Goal: Information Seeking & Learning: Learn about a topic

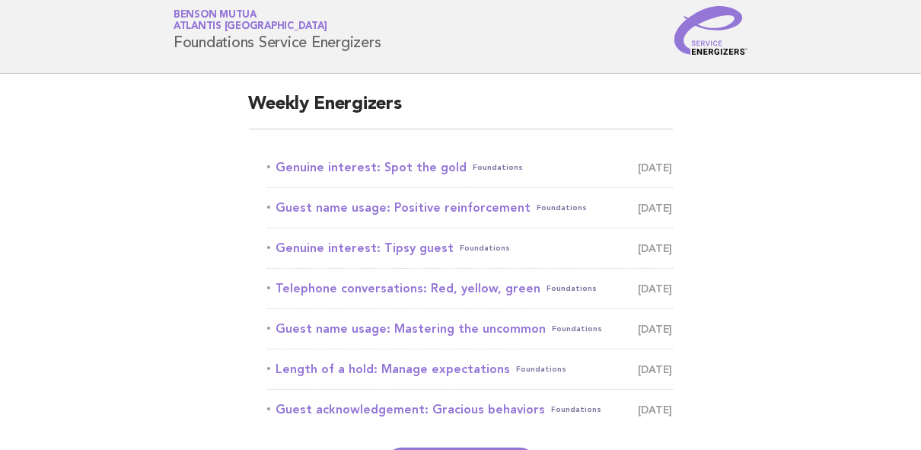
scroll to position [61, 0]
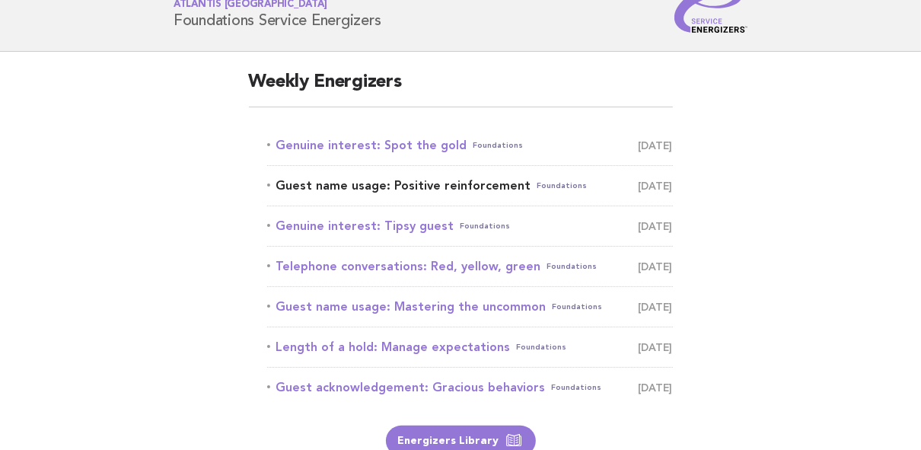
click at [352, 184] on link "Guest name usage: Positive reinforcement Foundations September 13" at bounding box center [470, 185] width 406 height 21
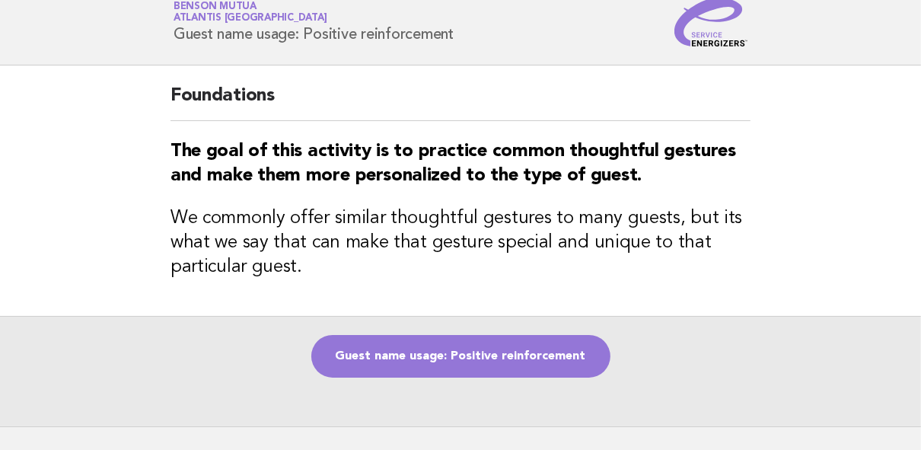
scroll to position [122, 0]
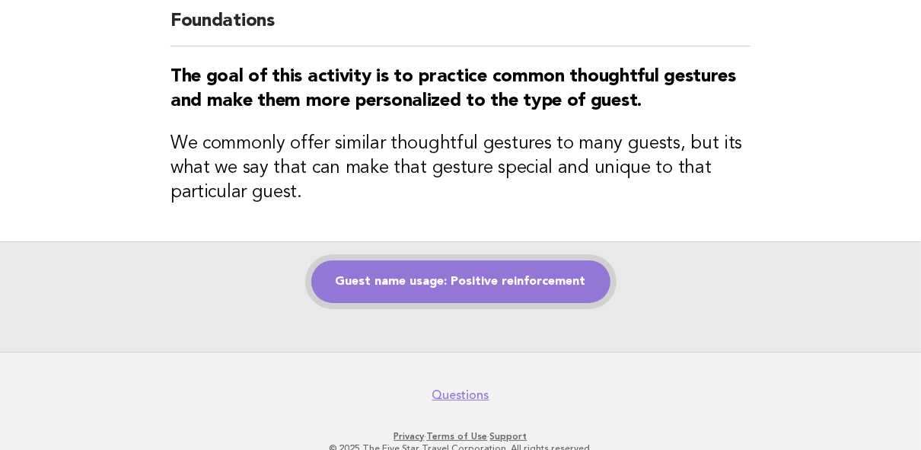
click at [382, 274] on link "Guest name usage: Positive reinforcement" at bounding box center [460, 281] width 299 height 43
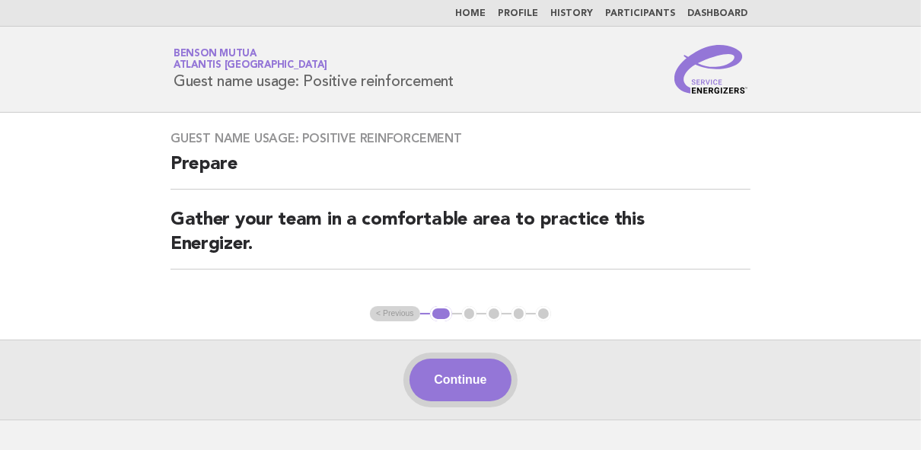
click at [445, 382] on button "Continue" at bounding box center [460, 380] width 101 height 43
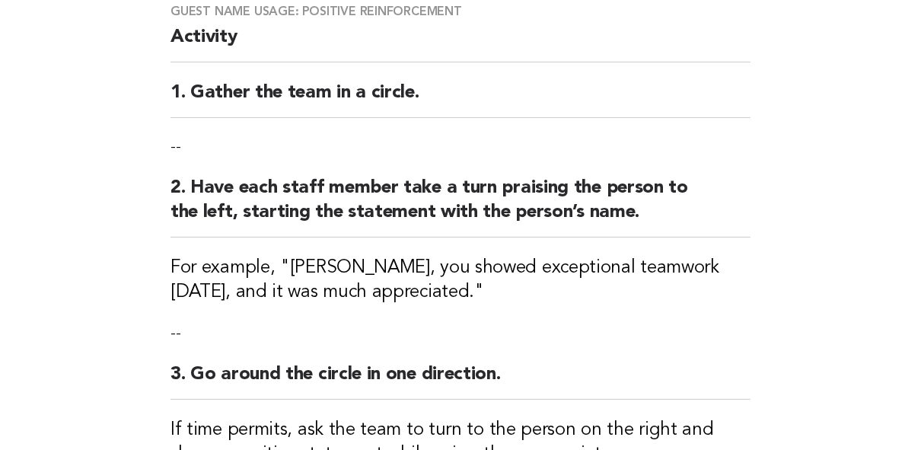
scroll to position [59, 0]
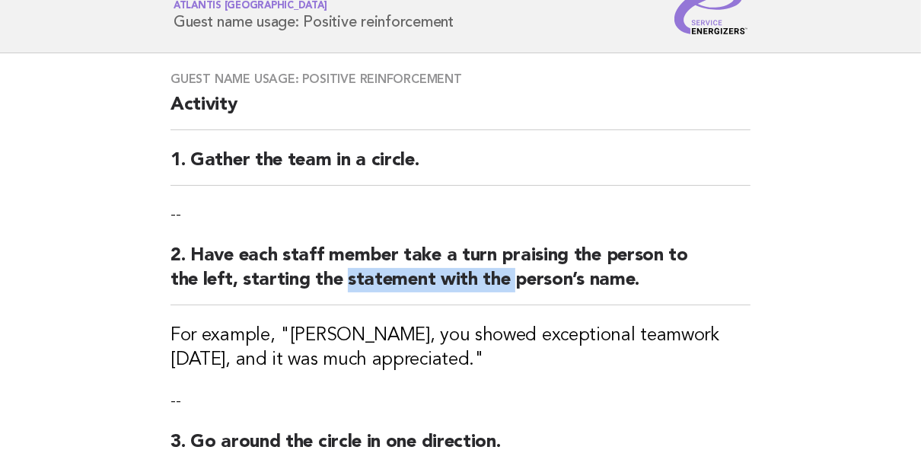
drag, startPoint x: 347, startPoint y: 278, endPoint x: 510, endPoint y: 282, distance: 162.9
click at [510, 282] on h2 "2. Have each staff member take a turn praising the person to the left, starting…" at bounding box center [461, 275] width 580 height 62
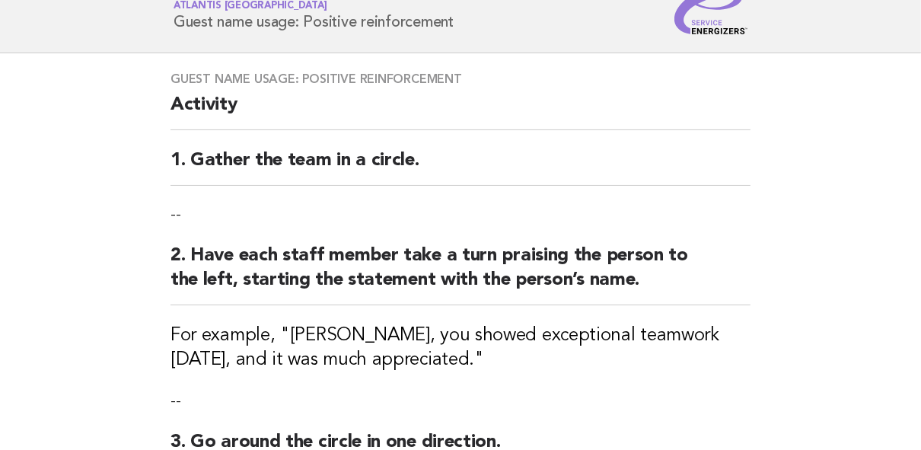
click at [276, 345] on h3 "For example, "Alex, you showed exceptional teamwork yesterday, and it was much …" at bounding box center [461, 348] width 580 height 49
drag, startPoint x: 295, startPoint y: 333, endPoint x: 317, endPoint y: 333, distance: 22.1
click at [317, 333] on h3 "For example, "Alex, you showed exceptional teamwork yesterday, and it was much …" at bounding box center [461, 348] width 580 height 49
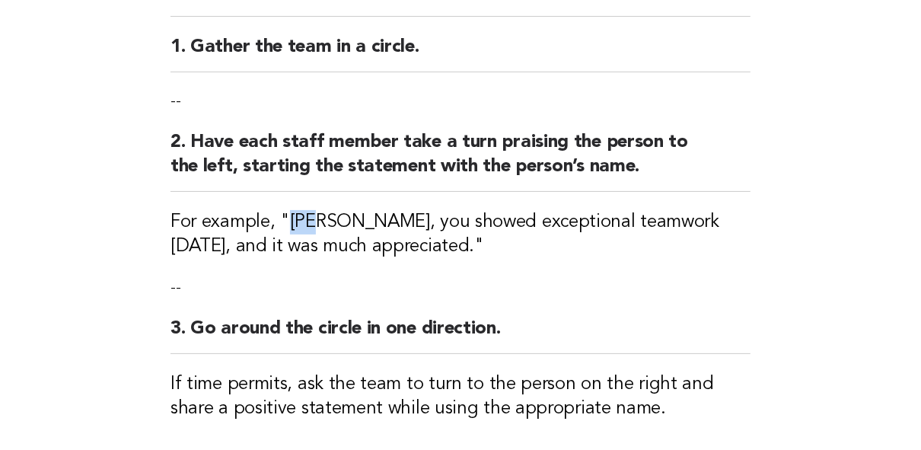
scroll to position [181, 0]
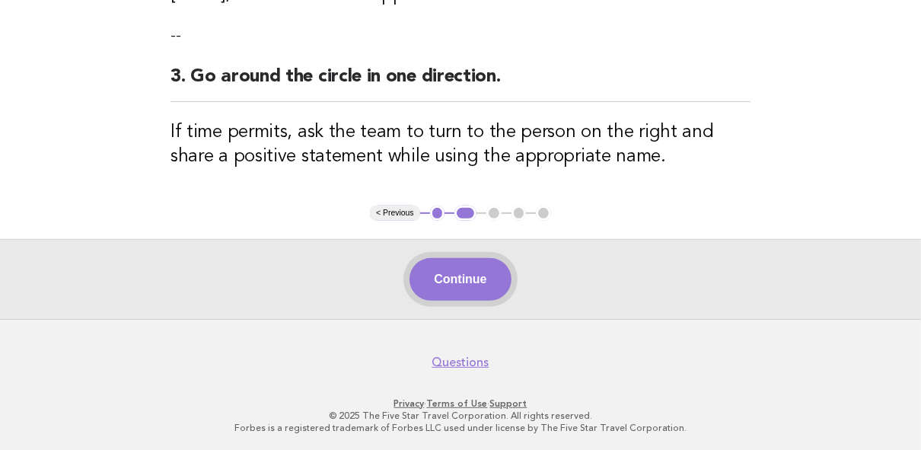
click at [460, 281] on button "Continue" at bounding box center [460, 279] width 101 height 43
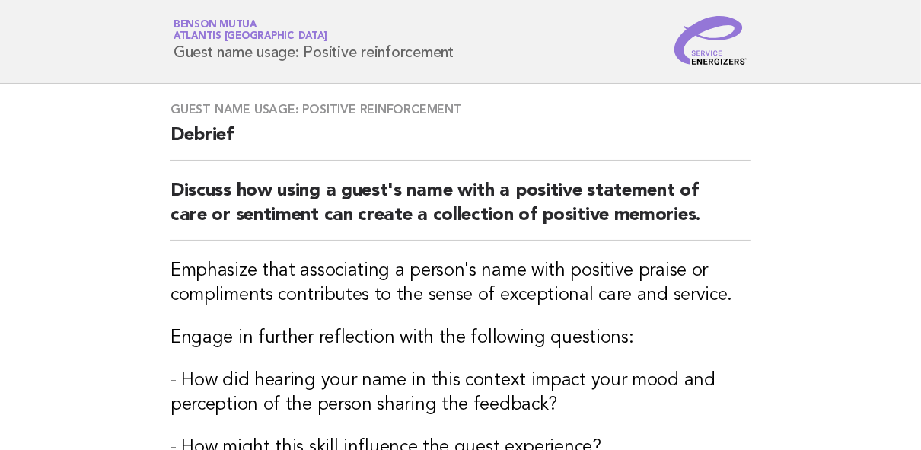
scroll to position [0, 0]
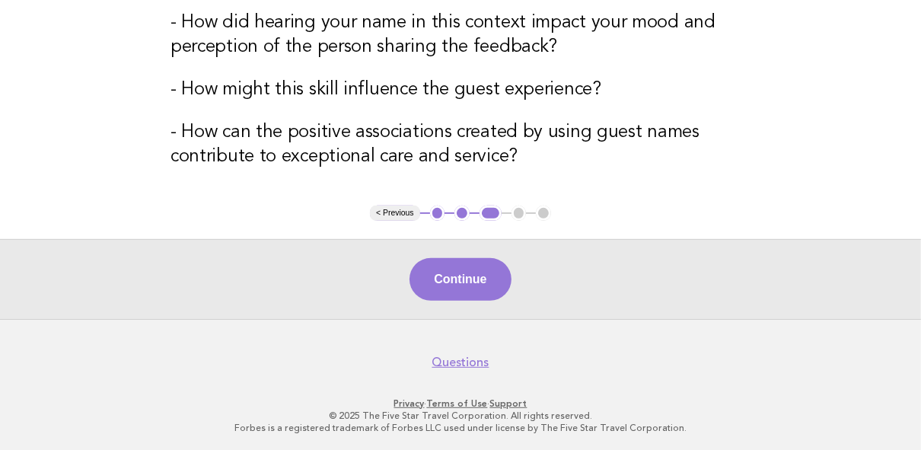
click at [460, 281] on button "Continue" at bounding box center [460, 279] width 101 height 43
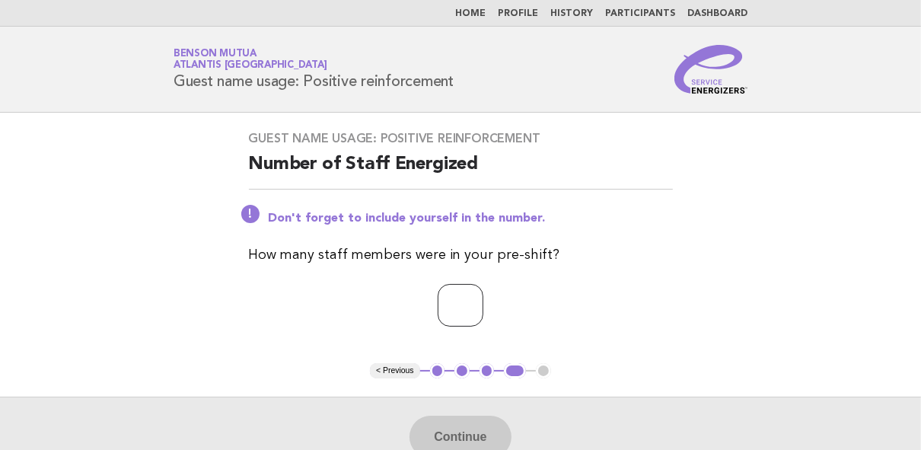
click at [460, 287] on input "number" at bounding box center [461, 305] width 46 height 43
type input "*"
click at [447, 417] on button "Continue" at bounding box center [460, 437] width 101 height 43
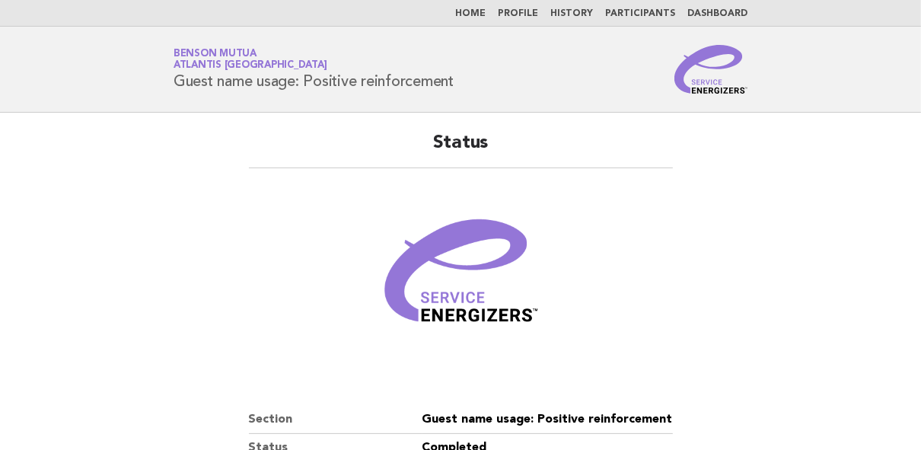
click at [480, 18] on link "Home" at bounding box center [470, 13] width 30 height 9
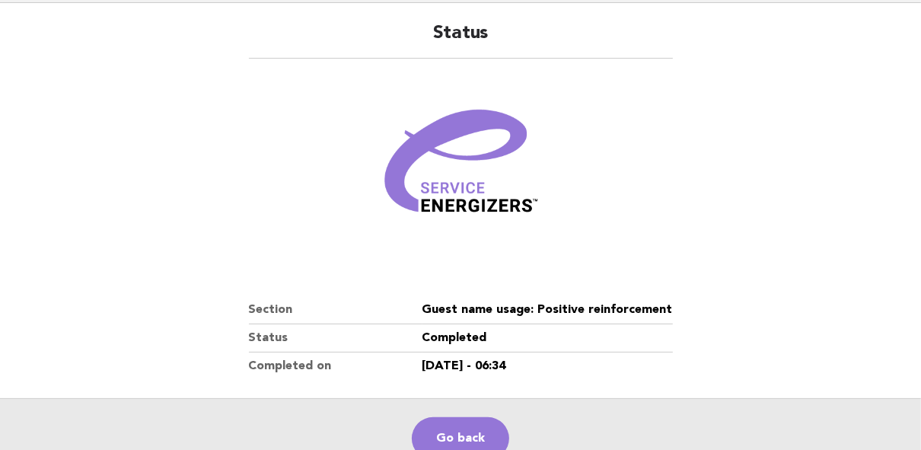
scroll to position [183, 0]
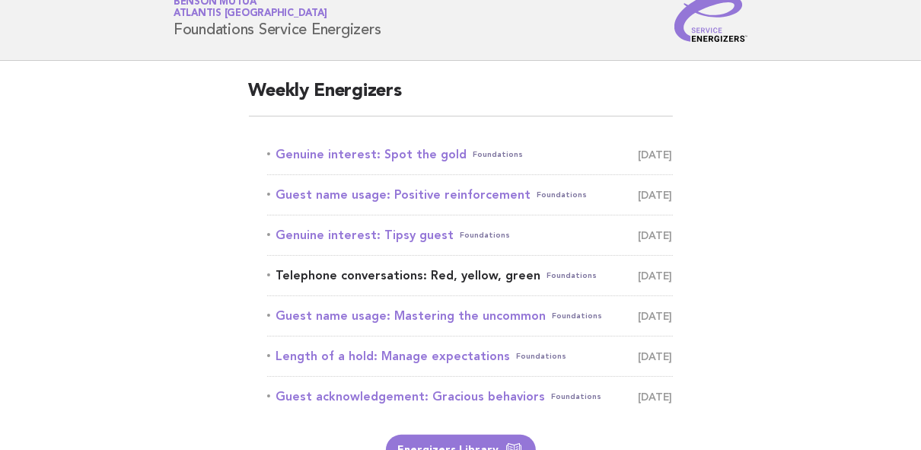
scroll to position [122, 0]
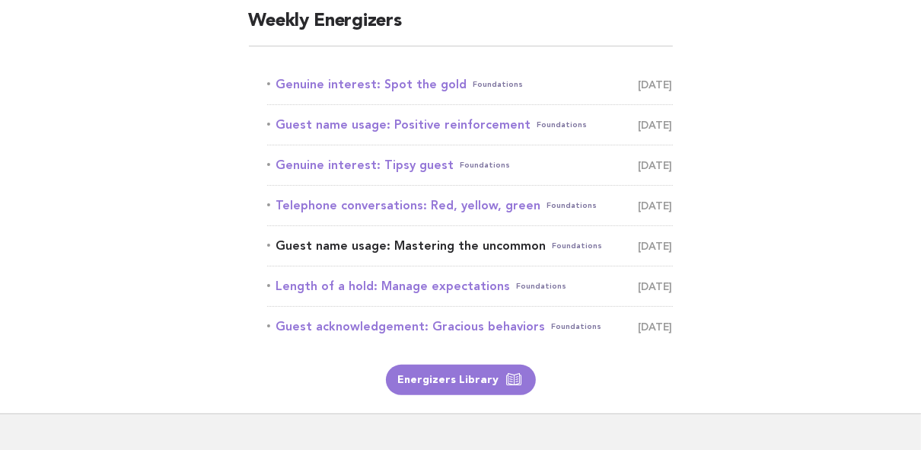
click at [440, 244] on link "Guest name usage: Mastering the uncommon Foundations [DATE]" at bounding box center [470, 245] width 406 height 21
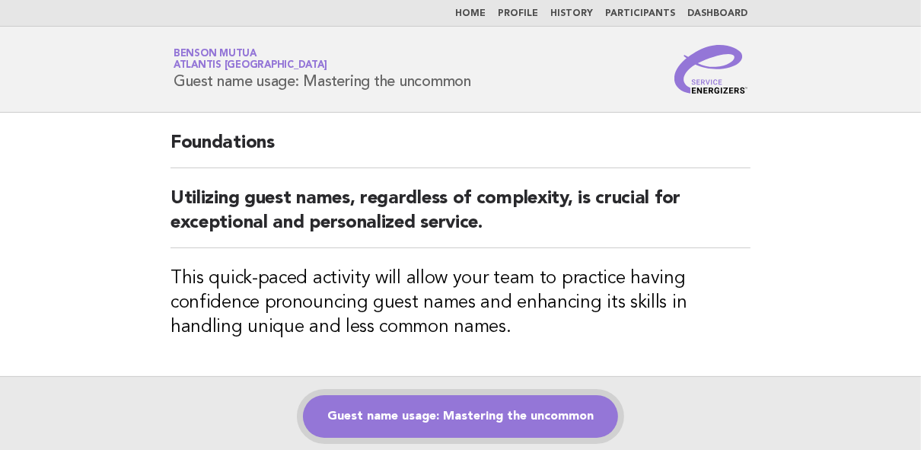
click at [449, 408] on link "Guest name usage: Mastering the uncommon" at bounding box center [460, 416] width 315 height 43
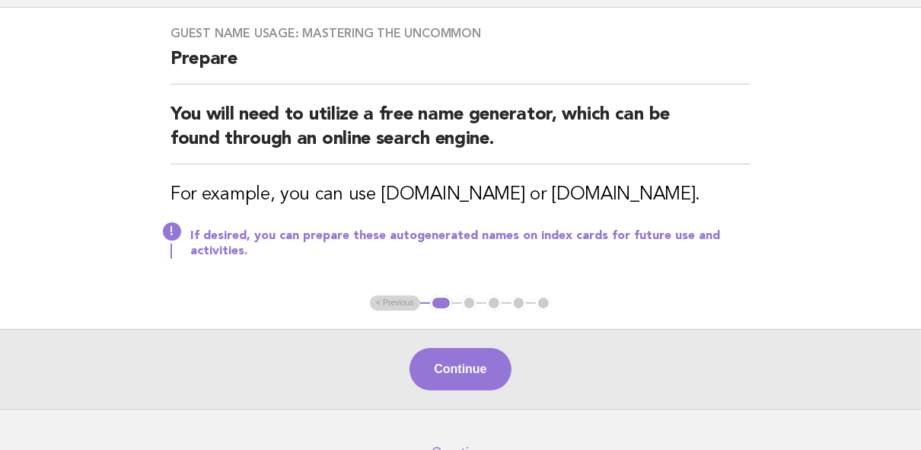
scroll to position [183, 0]
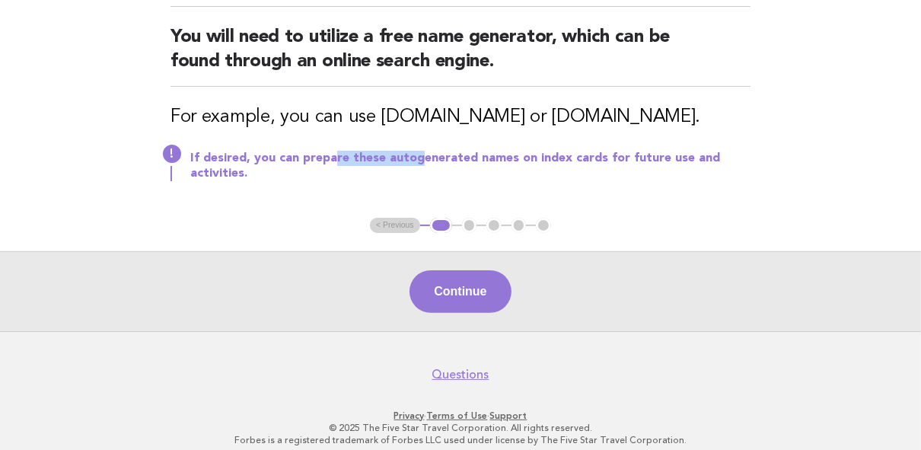
drag, startPoint x: 331, startPoint y: 158, endPoint x: 419, endPoint y: 155, distance: 88.4
click at [419, 155] on p "If desired, you can prepare these autogenerated names on index cards for future…" at bounding box center [470, 166] width 560 height 30
click at [540, 151] on p "If desired, you can prepare these autogenerated names on index cards for future…" at bounding box center [470, 166] width 560 height 30
click at [480, 279] on button "Continue" at bounding box center [460, 291] width 101 height 43
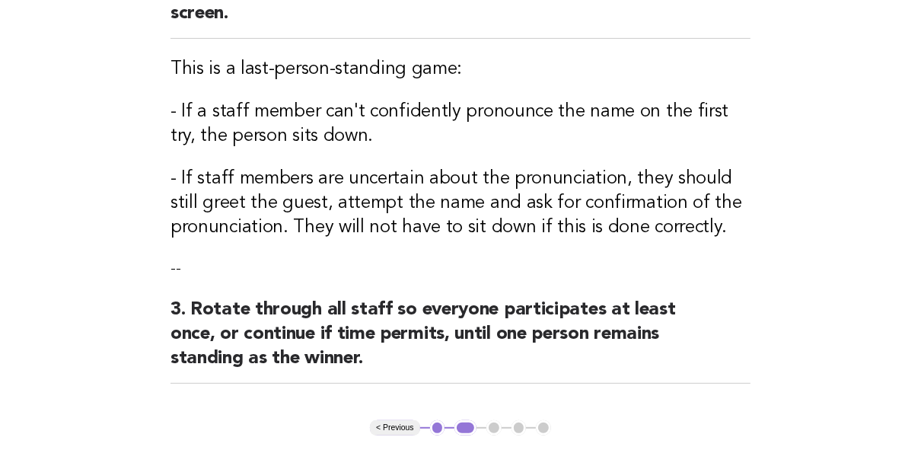
scroll to position [345, 0]
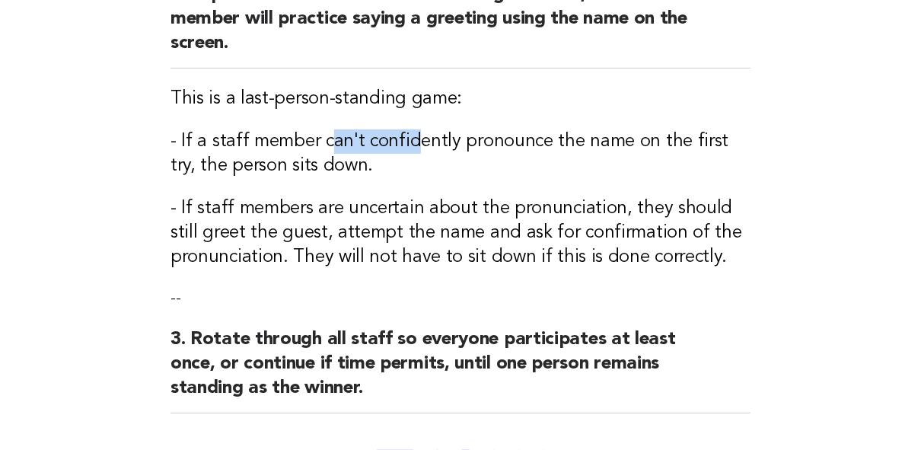
drag, startPoint x: 340, startPoint y: 140, endPoint x: 407, endPoint y: 140, distance: 67.7
click at [407, 140] on h3 "- If a staff member can't confidently pronounce the name on the first try, the …" at bounding box center [461, 153] width 580 height 49
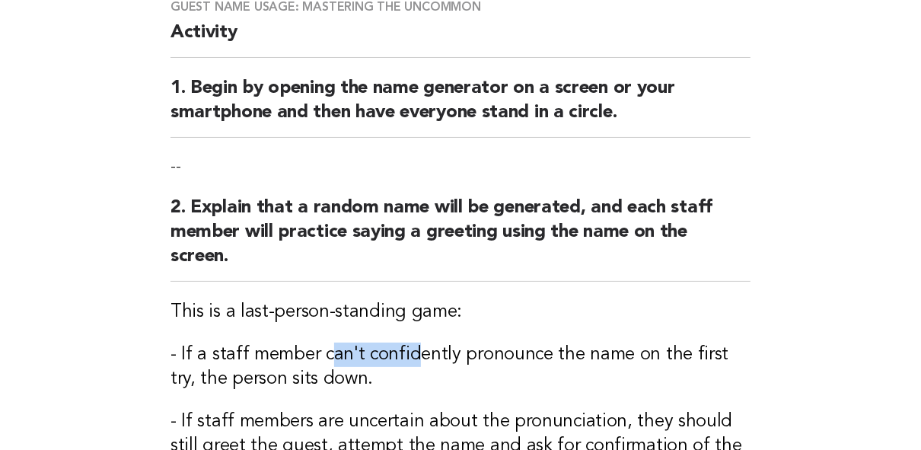
scroll to position [528, 0]
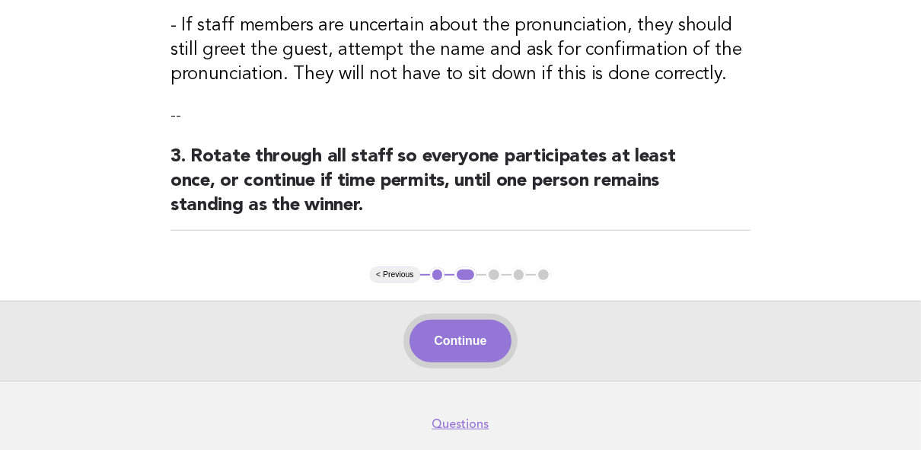
click at [463, 326] on button "Continue" at bounding box center [460, 341] width 101 height 43
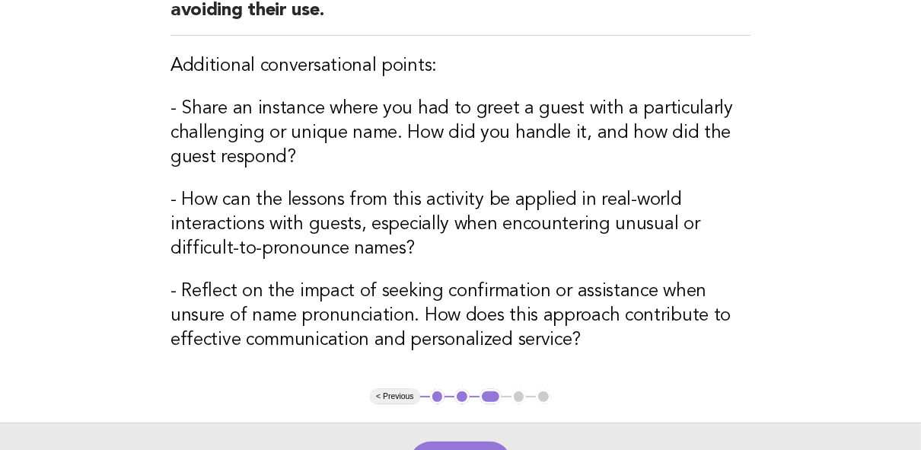
scroll to position [304, 0]
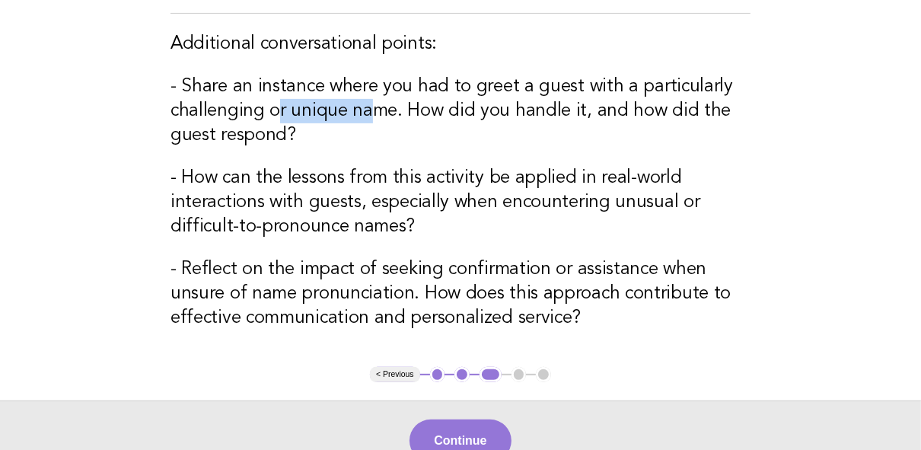
drag, startPoint x: 292, startPoint y: 111, endPoint x: 375, endPoint y: 113, distance: 83.0
click at [375, 113] on h3 "- Share an instance where you had to greet a guest with a particularly challeng…" at bounding box center [461, 111] width 580 height 73
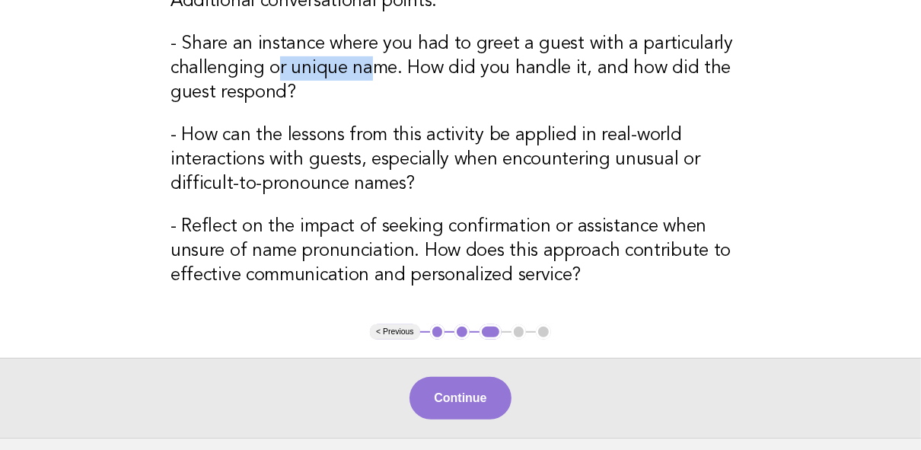
scroll to position [365, 0]
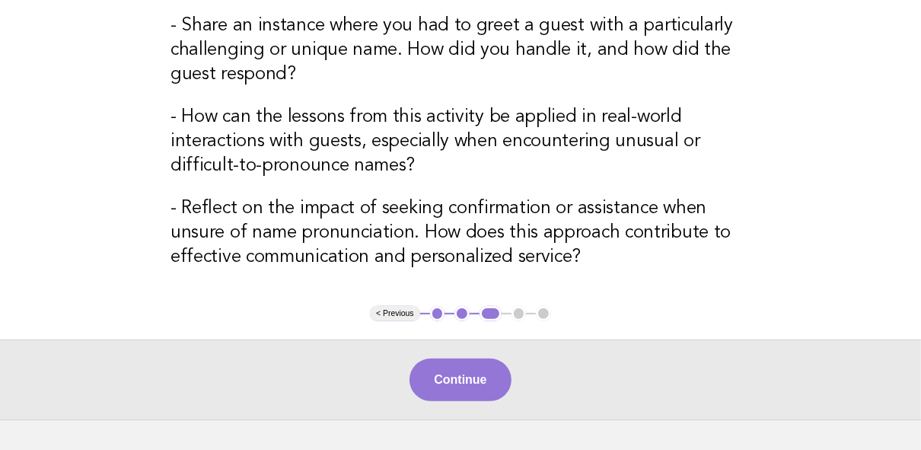
click at [262, 194] on div "Guest name usage: Mastering the uncommon Debrief Emphasize that all guests, reg…" at bounding box center [460, 26] width 617 height 559
drag, startPoint x: 238, startPoint y: 205, endPoint x: 348, endPoint y: 198, distance: 110.6
click at [348, 198] on h3 "- Reflect on the impact of seeking confirmation or assistance when unsure of na…" at bounding box center [461, 232] width 580 height 73
click at [460, 209] on h3 "- Reflect on the impact of seeking confirmation or assistance when unsure of na…" at bounding box center [461, 232] width 580 height 73
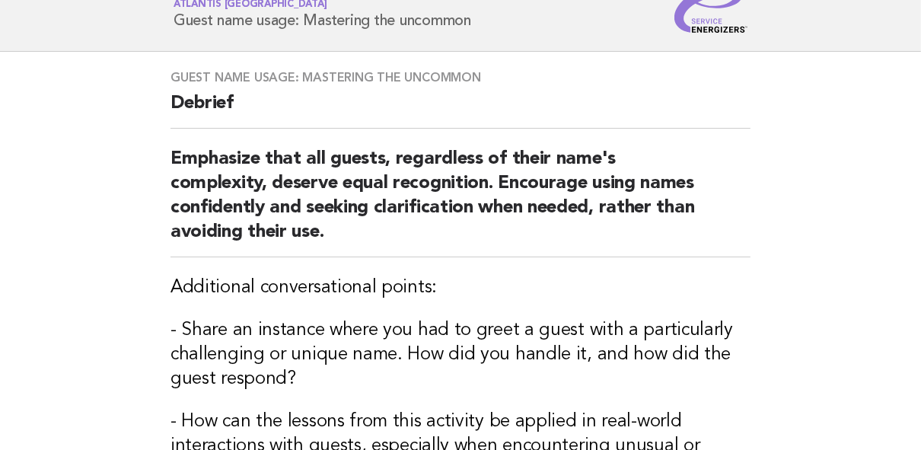
scroll to position [0, 0]
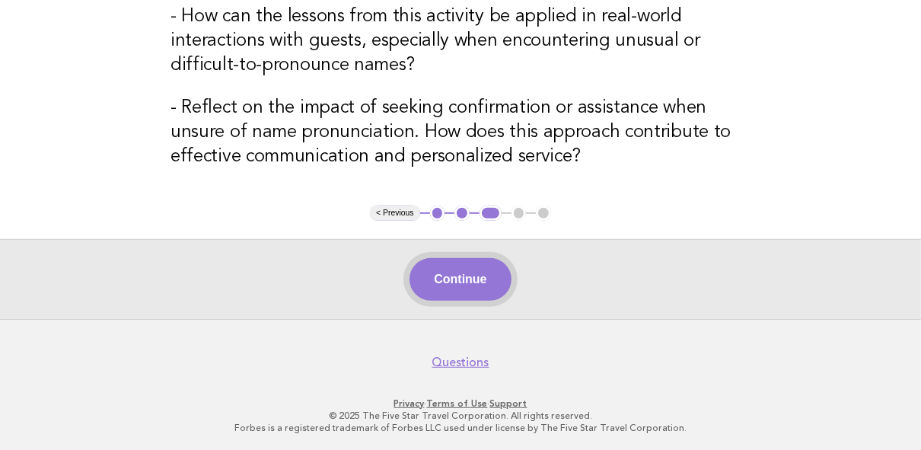
click at [463, 287] on button "Continue" at bounding box center [460, 279] width 101 height 43
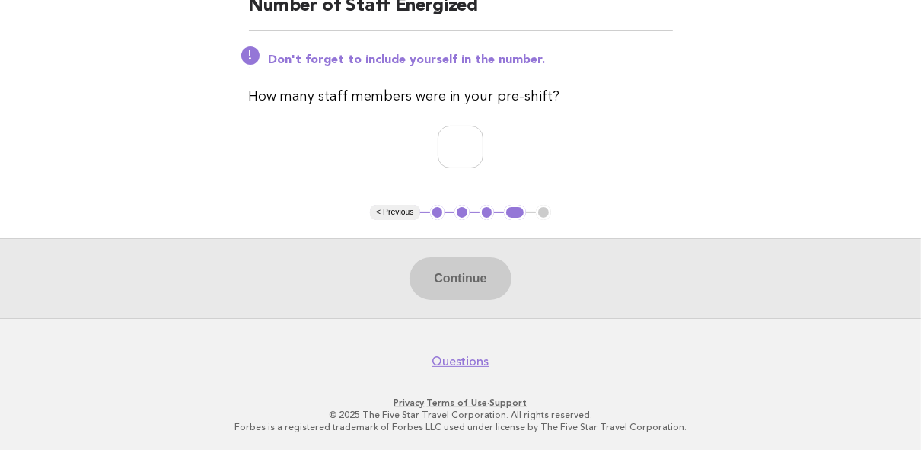
scroll to position [37, 0]
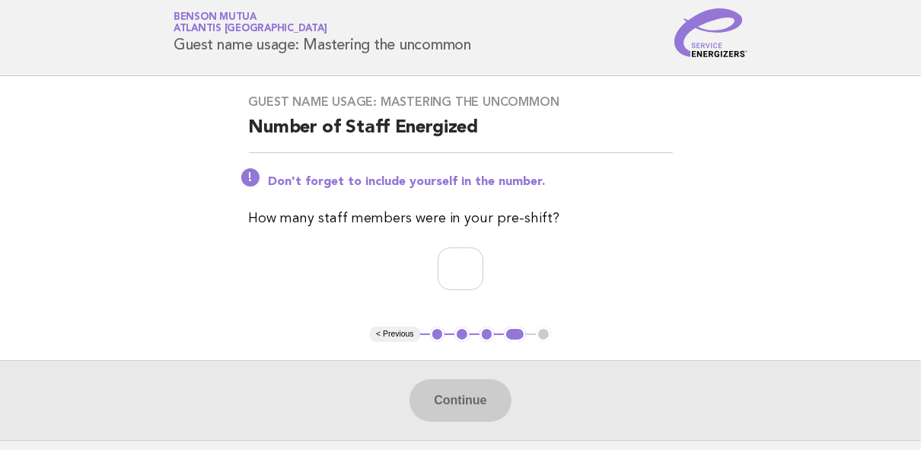
click at [464, 336] on button "2" at bounding box center [461, 334] width 15 height 15
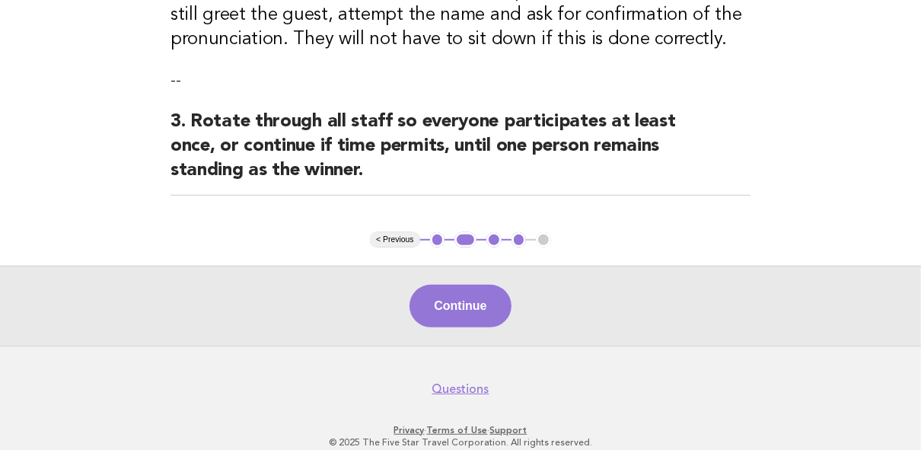
scroll to position [585, 0]
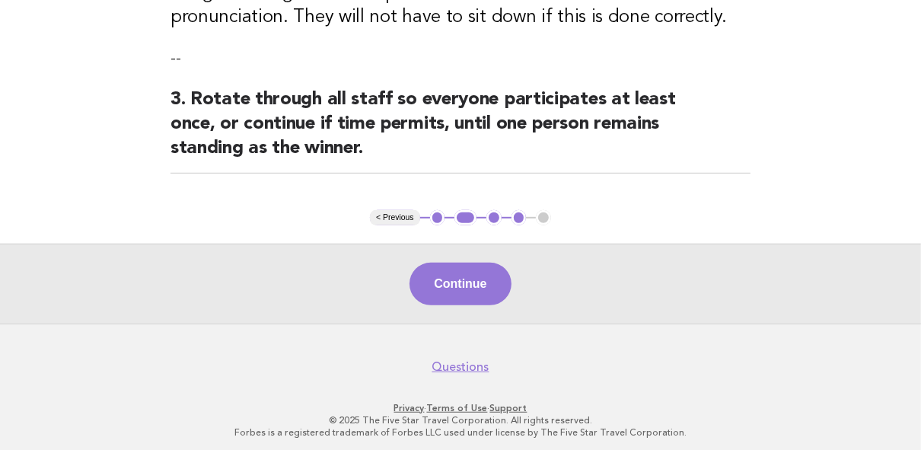
click at [463, 215] on button "2" at bounding box center [465, 217] width 22 height 15
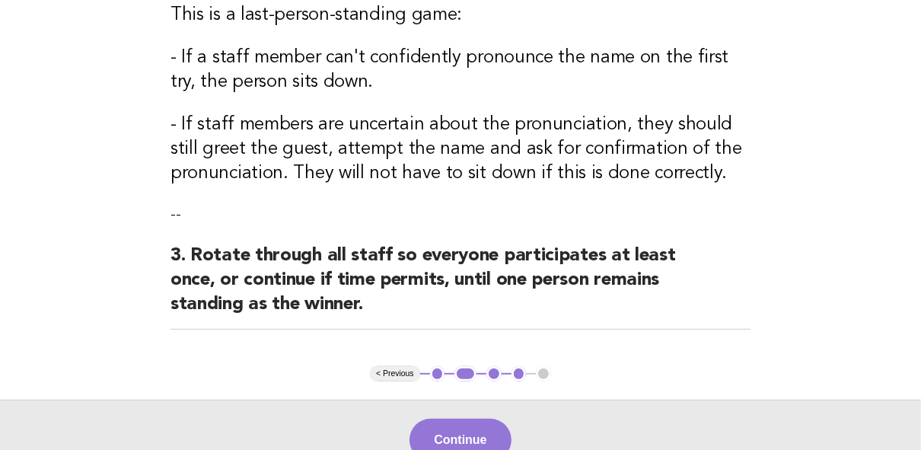
scroll to position [402, 0]
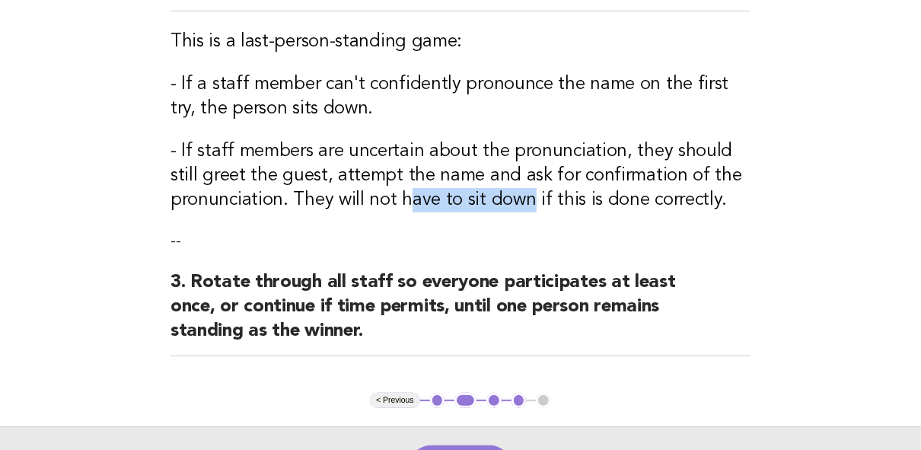
drag, startPoint x: 407, startPoint y: 202, endPoint x: 524, endPoint y: 199, distance: 116.5
click at [524, 199] on h3 "- If staff members are uncertain about the pronunciation, they should still gre…" at bounding box center [461, 175] width 580 height 73
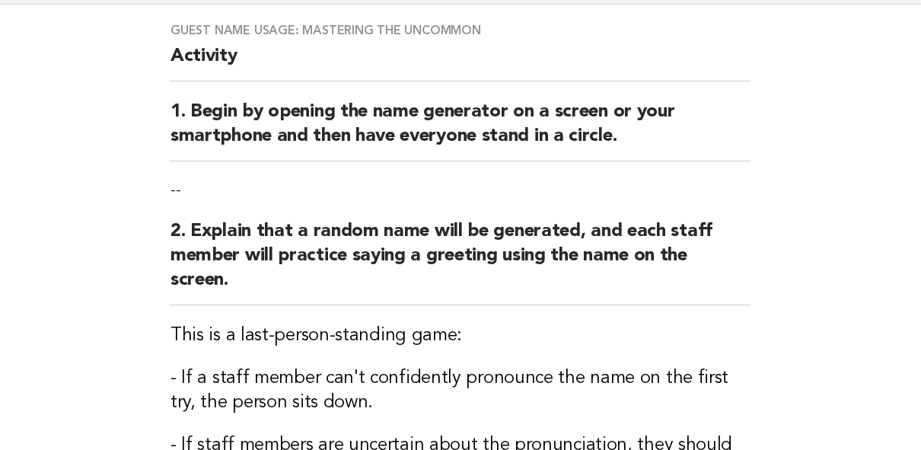
scroll to position [40, 0]
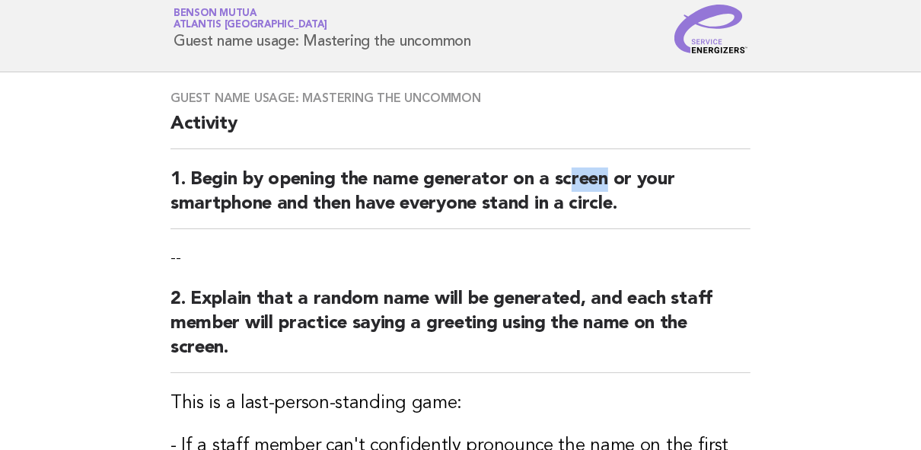
drag, startPoint x: 597, startPoint y: 175, endPoint x: 614, endPoint y: 177, distance: 17.7
click at [614, 177] on h2 "1. Begin by opening the name generator on a screen or your smartphone and then …" at bounding box center [461, 198] width 580 height 62
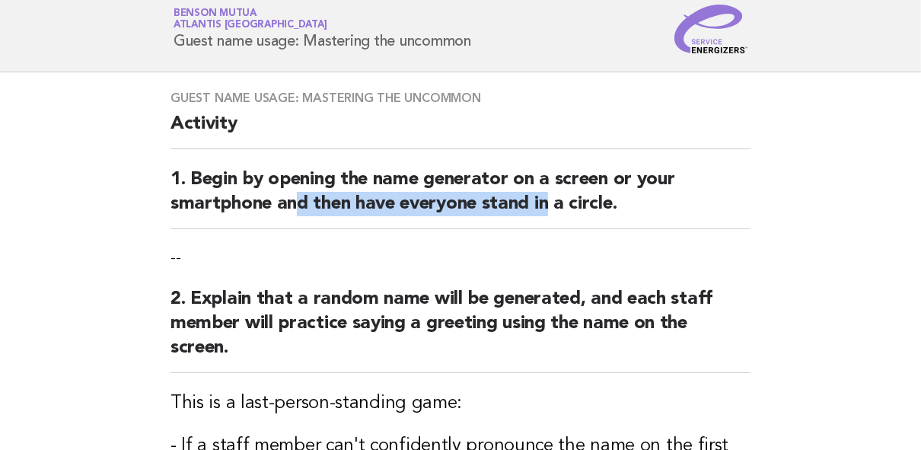
drag, startPoint x: 294, startPoint y: 205, endPoint x: 553, endPoint y: 210, distance: 258.9
click at [553, 210] on h2 "1. Begin by opening the name generator on a screen or your smartphone and then …" at bounding box center [461, 198] width 580 height 62
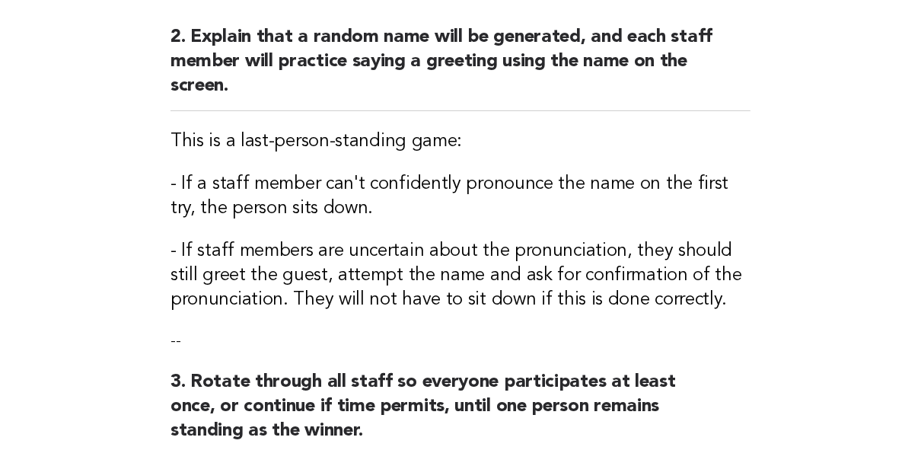
scroll to position [284, 0]
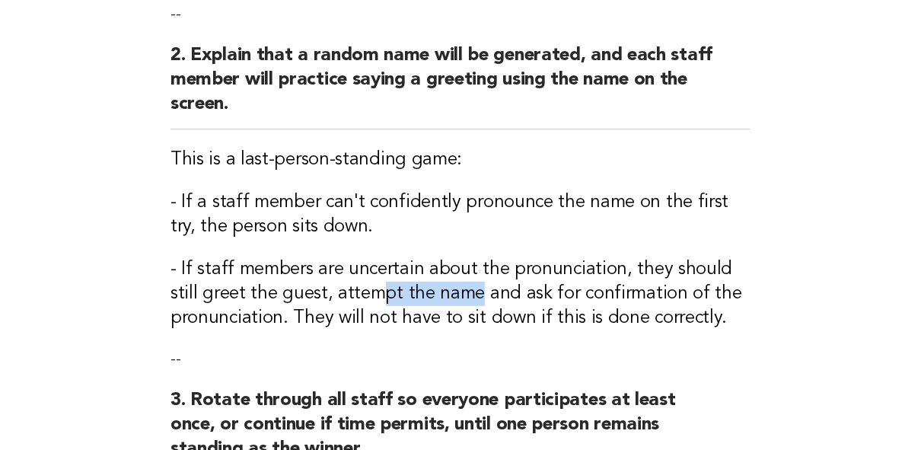
drag, startPoint x: 346, startPoint y: 292, endPoint x: 445, endPoint y: 301, distance: 99.5
click at [445, 301] on h3 "- If staff members are uncertain about the pronunciation, they should still gre…" at bounding box center [461, 293] width 580 height 73
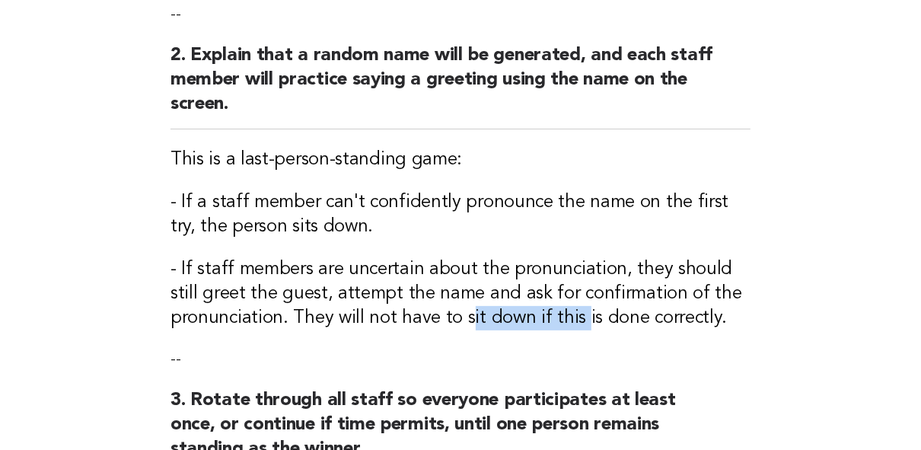
drag, startPoint x: 464, startPoint y: 321, endPoint x: 574, endPoint y: 317, distance: 110.5
click at [574, 317] on h3 "- If staff members are uncertain about the pronunciation, they should still gre…" at bounding box center [461, 293] width 580 height 73
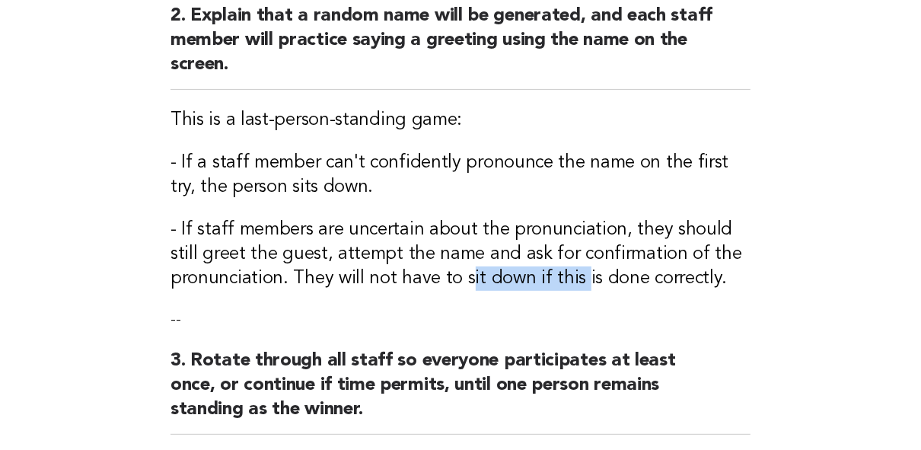
scroll to position [345, 0]
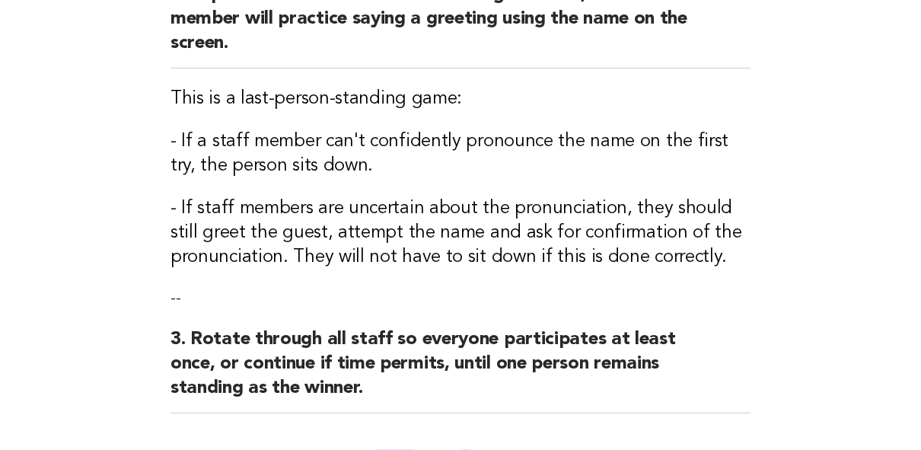
click at [599, 260] on h3 "- If staff members are uncertain about the pronunciation, they should still gre…" at bounding box center [461, 232] width 580 height 73
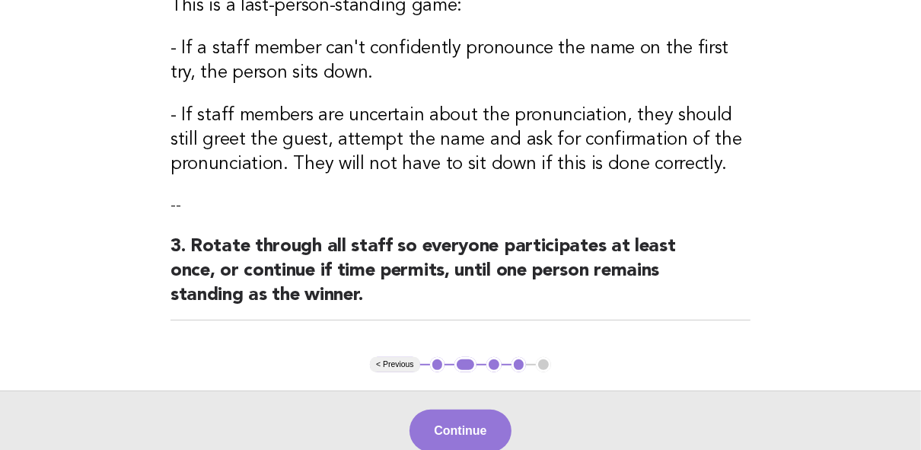
scroll to position [467, 0]
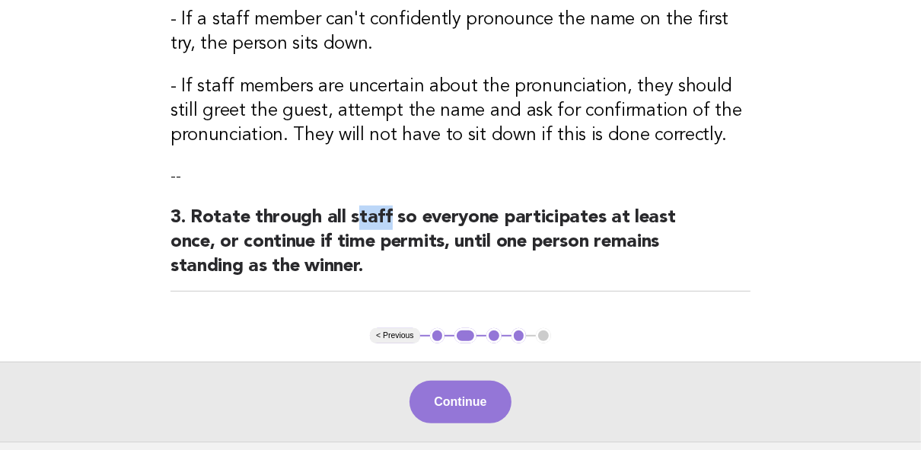
drag, startPoint x: 355, startPoint y: 220, endPoint x: 388, endPoint y: 218, distance: 32.8
click at [387, 217] on h2 "3. Rotate through all staff so everyone participates at least once, or continue…" at bounding box center [461, 249] width 580 height 86
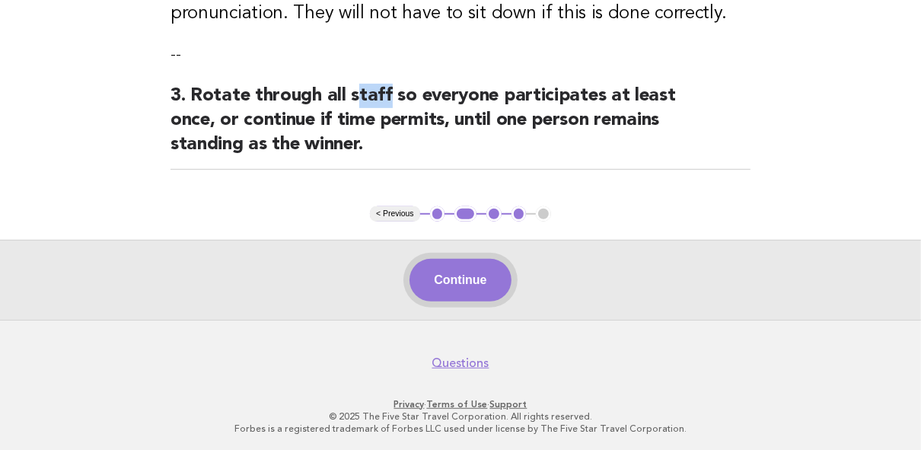
click at [432, 273] on button "Continue" at bounding box center [460, 280] width 101 height 43
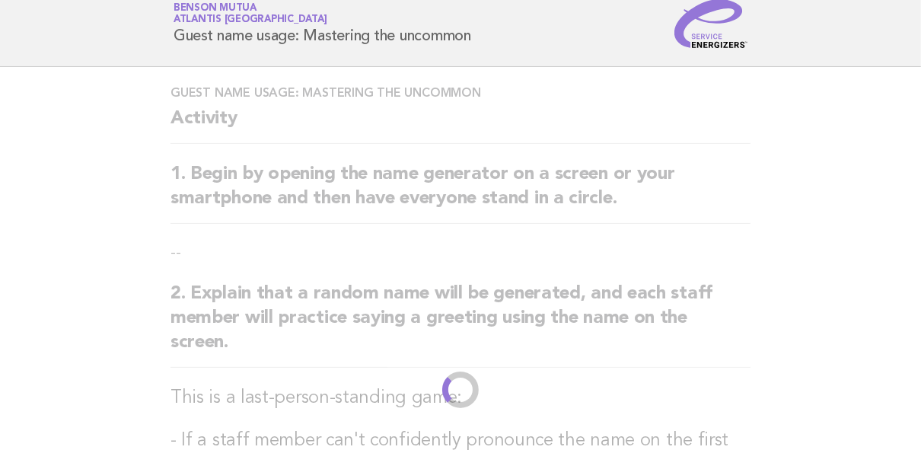
scroll to position [0, 0]
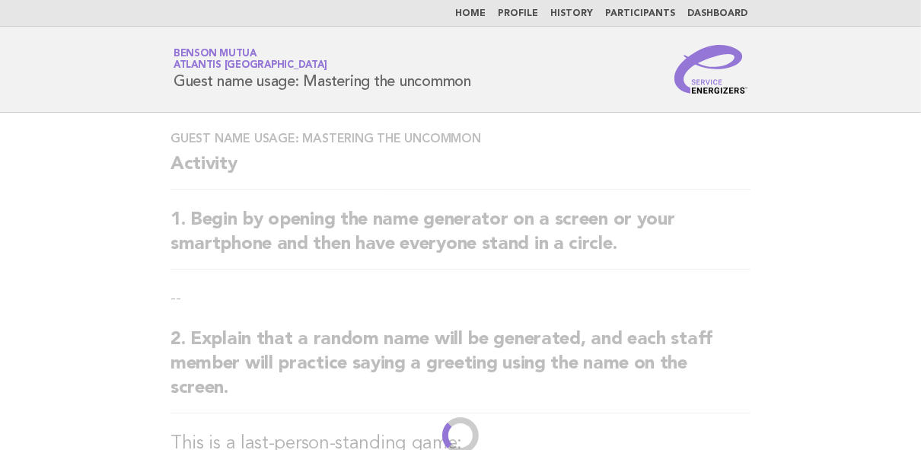
click at [486, 18] on link "Home" at bounding box center [470, 13] width 30 height 9
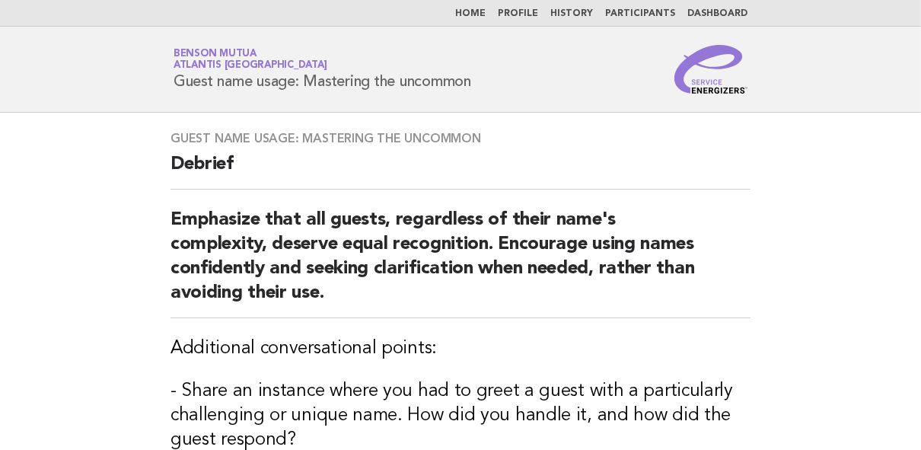
click at [483, 14] on link "Home" at bounding box center [470, 13] width 30 height 9
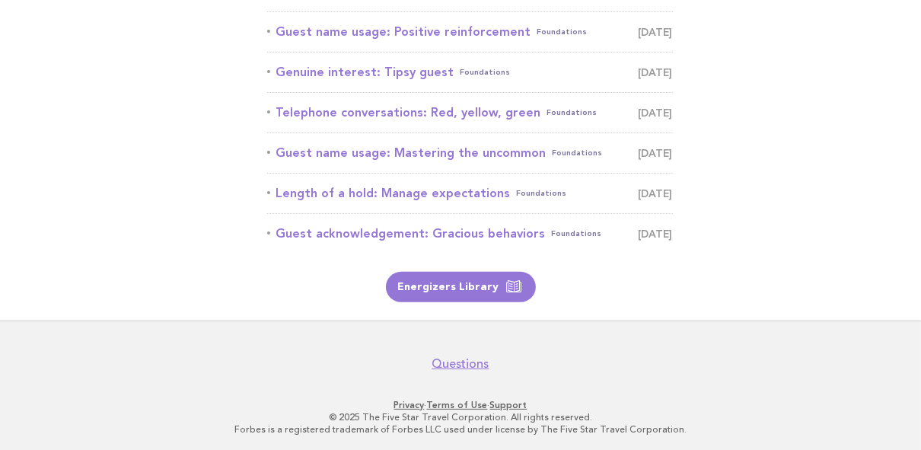
scroll to position [219, 0]
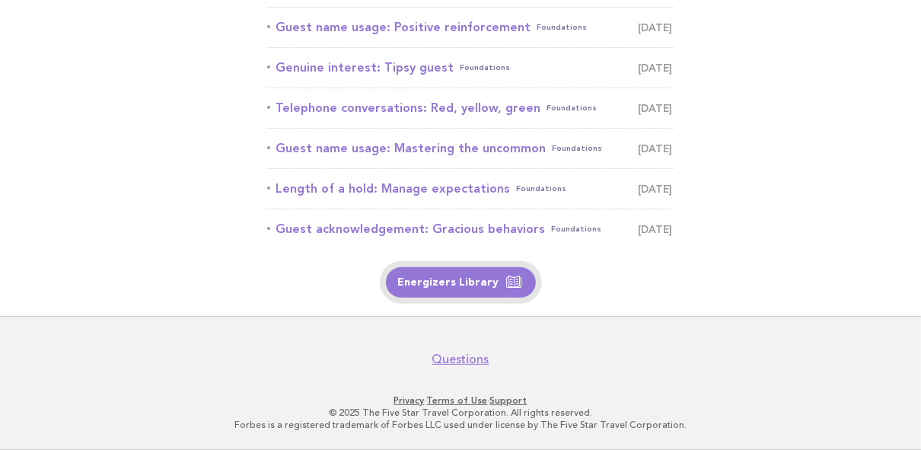
click at [442, 279] on link "Energizers Library" at bounding box center [461, 282] width 150 height 30
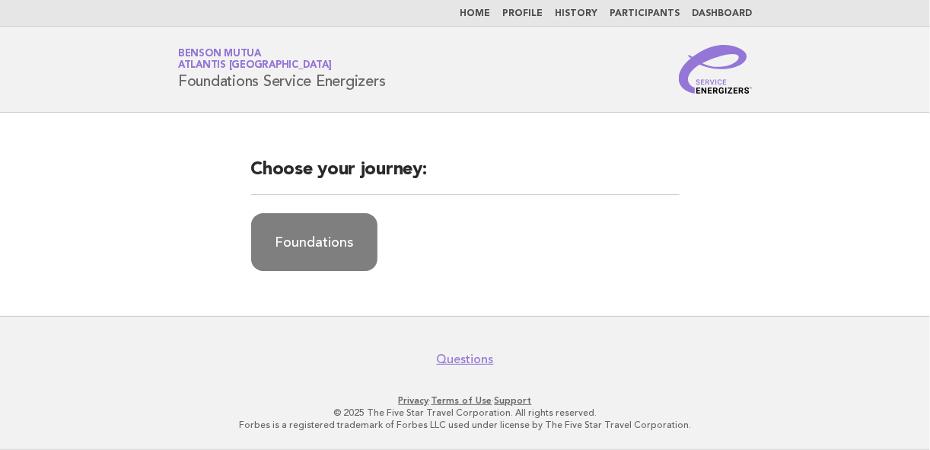
click at [355, 244] on link "Foundations" at bounding box center [314, 242] width 126 height 58
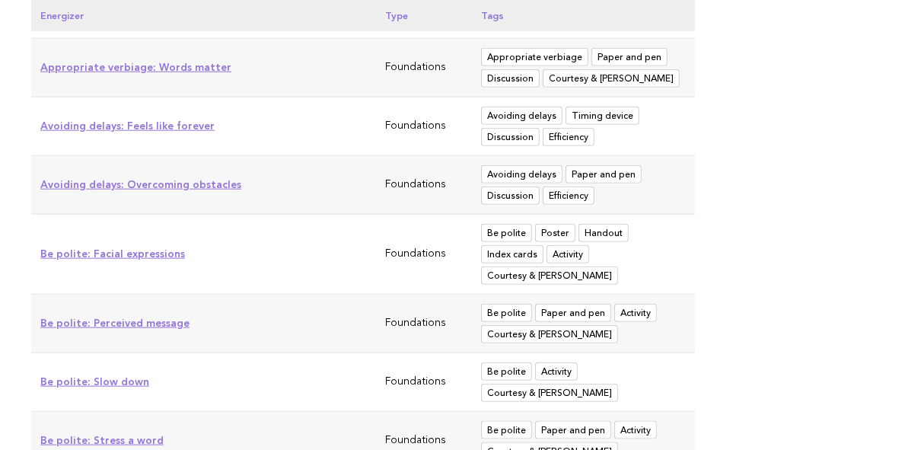
scroll to position [1096, 0]
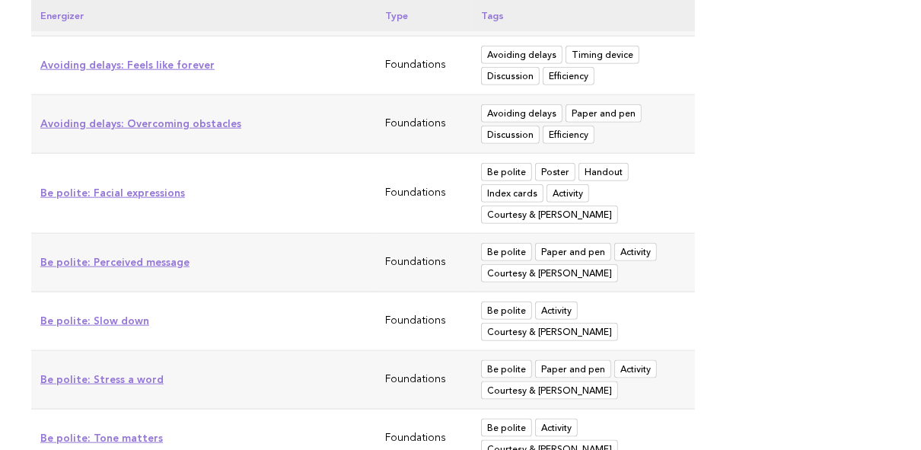
click at [559, 190] on span "Activity" at bounding box center [568, 193] width 43 height 18
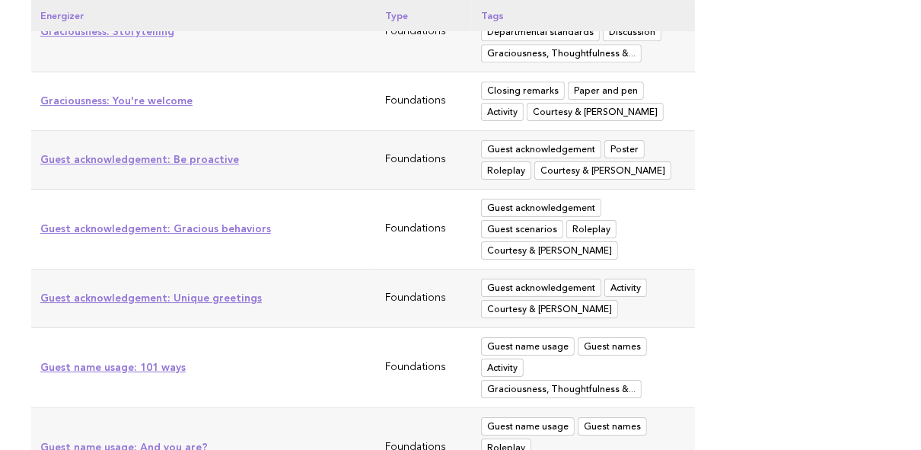
scroll to position [3289, 0]
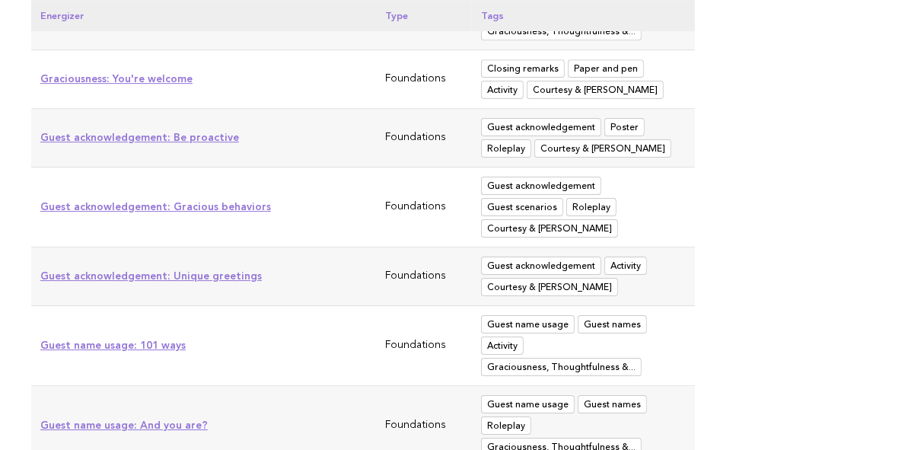
click at [157, 339] on link "Guest name usage: 101 ways" at bounding box center [112, 345] width 145 height 12
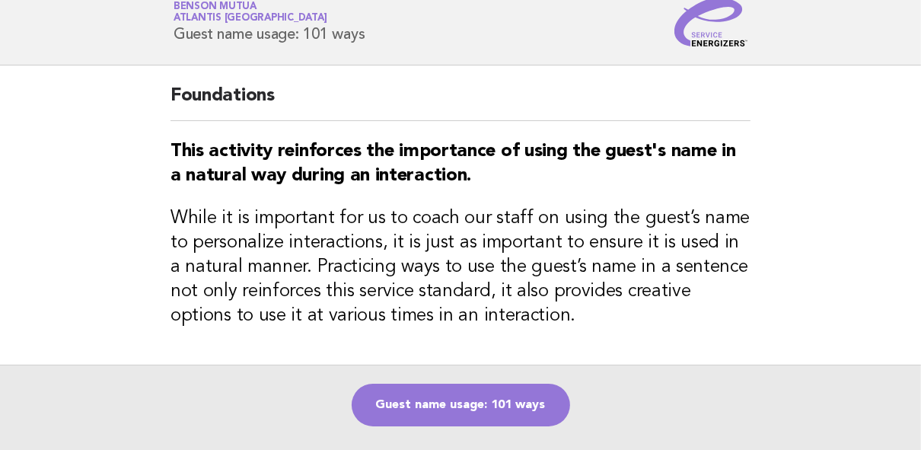
scroll to position [205, 0]
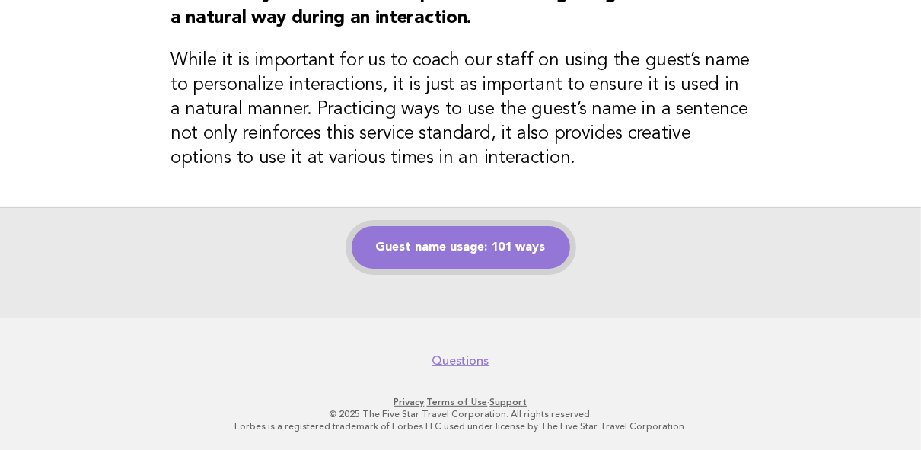
click at [399, 241] on link "Guest name usage: 101 ways" at bounding box center [461, 247] width 218 height 43
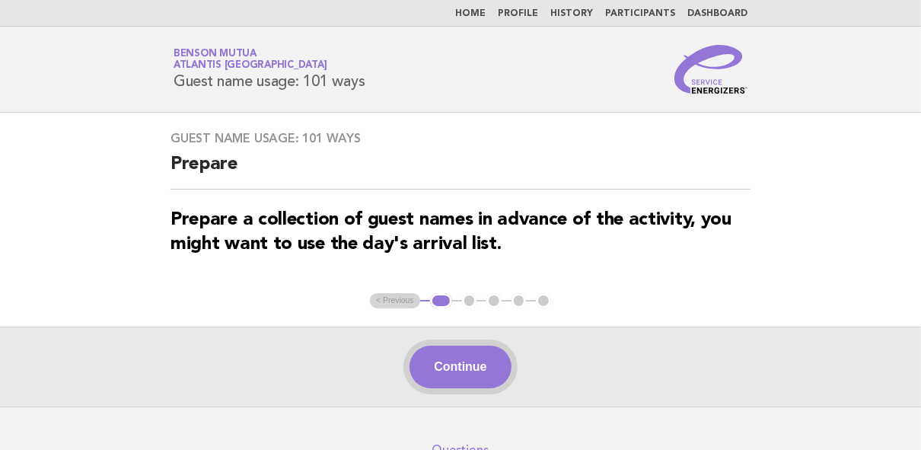
click at [470, 363] on button "Continue" at bounding box center [460, 367] width 101 height 43
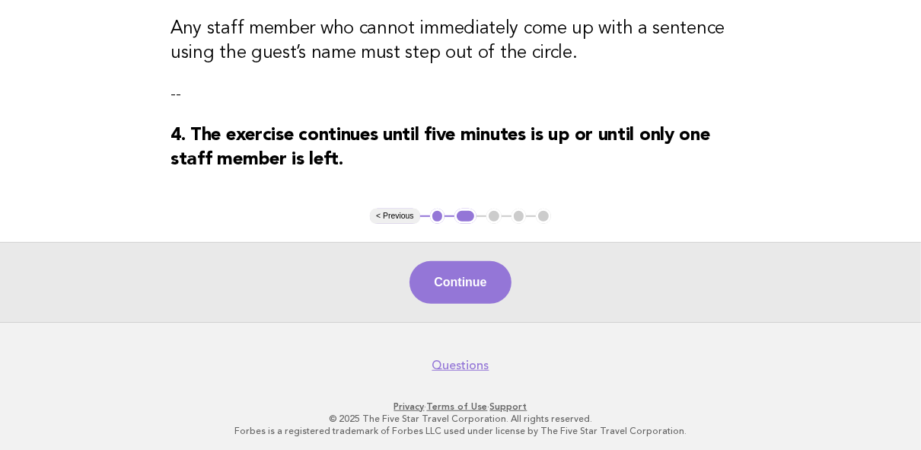
scroll to position [581, 0]
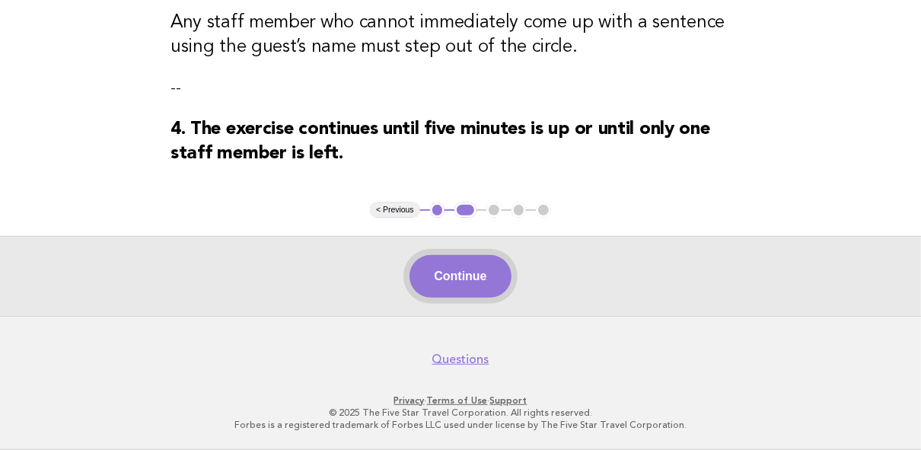
click at [475, 291] on button "Continue" at bounding box center [460, 276] width 101 height 43
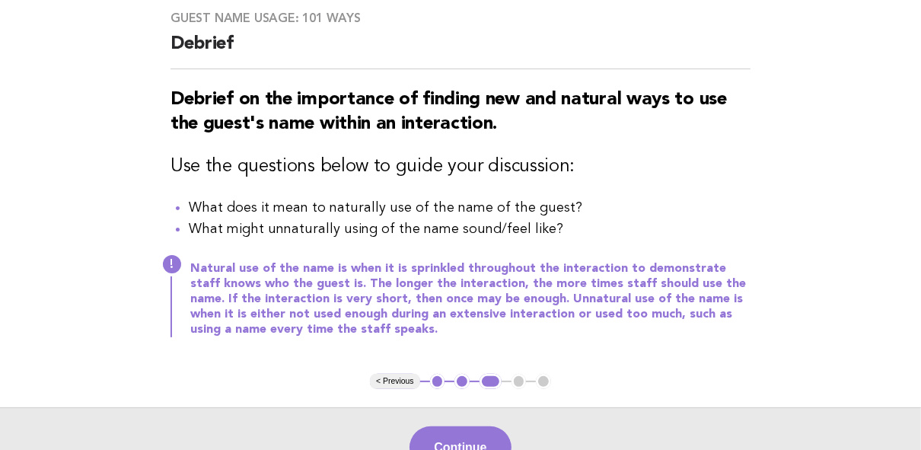
scroll to position [183, 0]
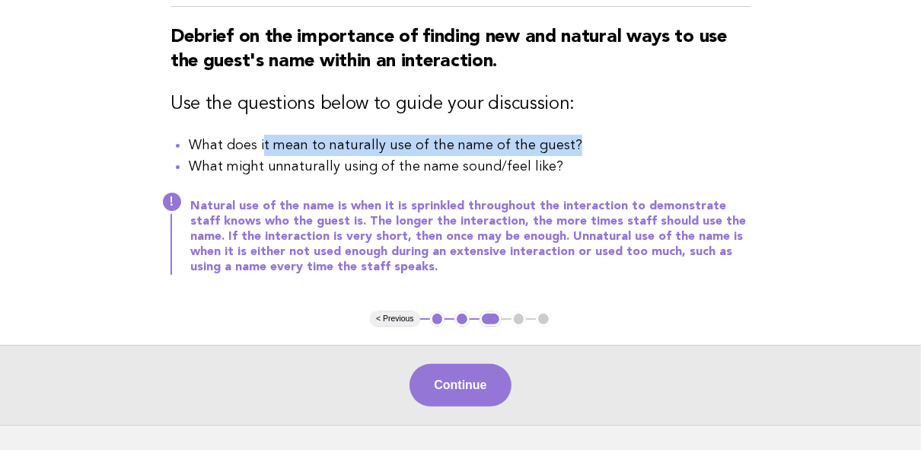
drag, startPoint x: 266, startPoint y: 151, endPoint x: 549, endPoint y: 149, distance: 282.4
click at [563, 145] on li "What does it mean to naturally use of the name of the guest?" at bounding box center [470, 145] width 562 height 21
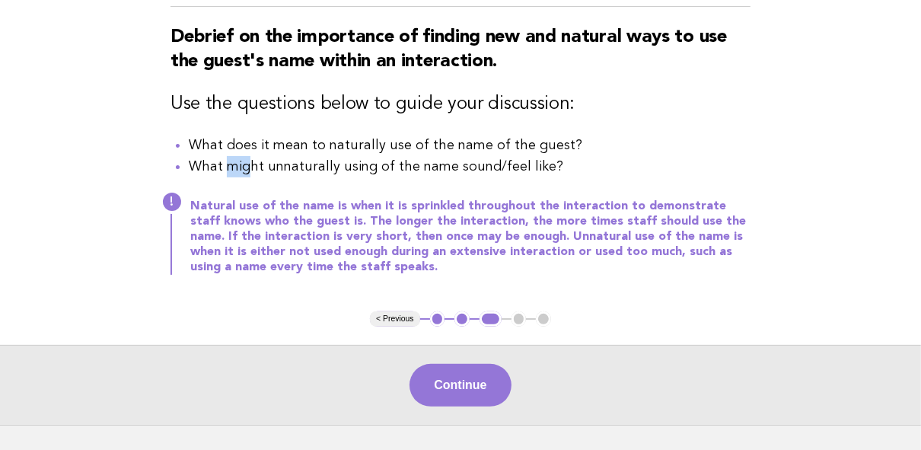
drag, startPoint x: 223, startPoint y: 167, endPoint x: 249, endPoint y: 167, distance: 25.9
click at [249, 167] on li "What might unnaturally using of the name sound/feel like?" at bounding box center [470, 166] width 562 height 21
click at [426, 163] on li "What might unnaturally using of the name sound/feel like?" at bounding box center [470, 166] width 562 height 21
click at [465, 381] on button "Continue" at bounding box center [460, 385] width 101 height 43
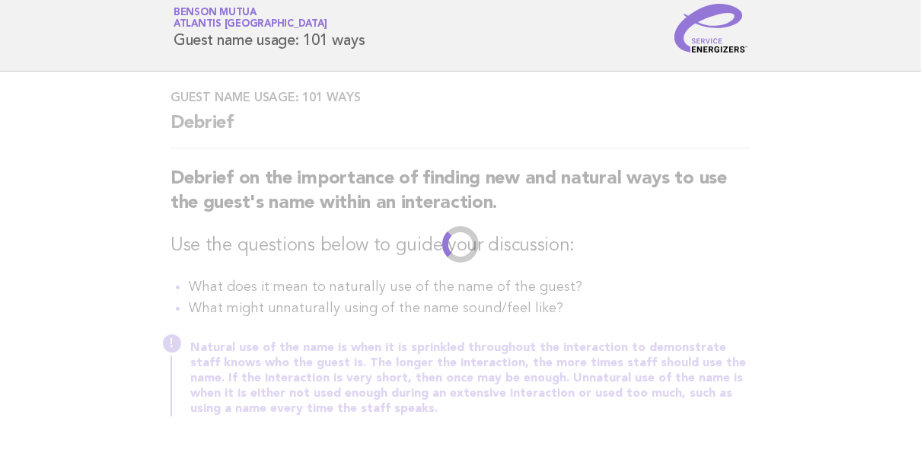
scroll to position [0, 0]
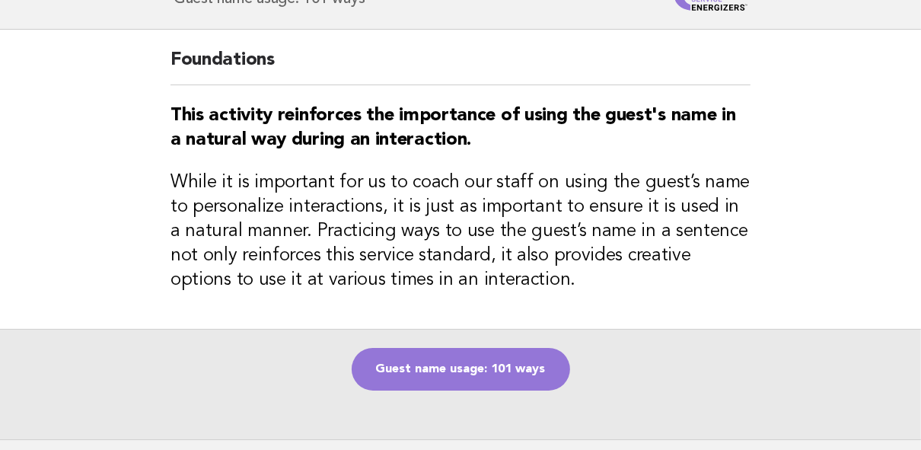
scroll to position [205, 0]
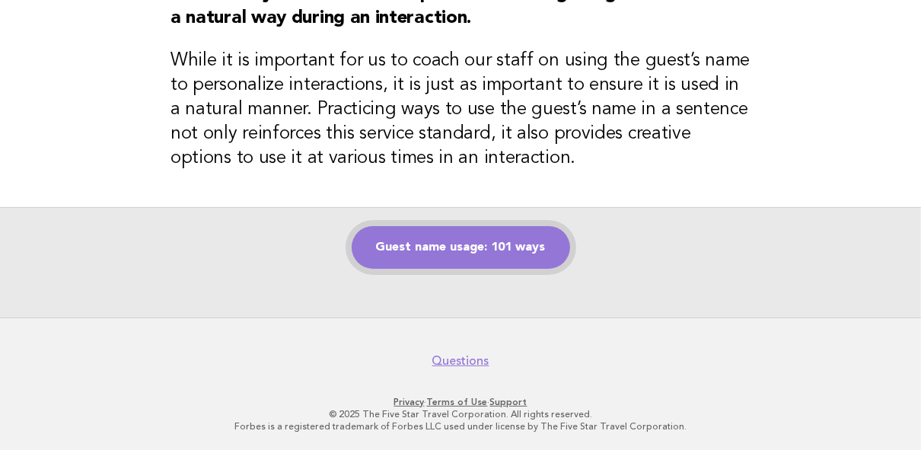
click at [448, 242] on link "Guest name usage: 101 ways" at bounding box center [461, 247] width 218 height 43
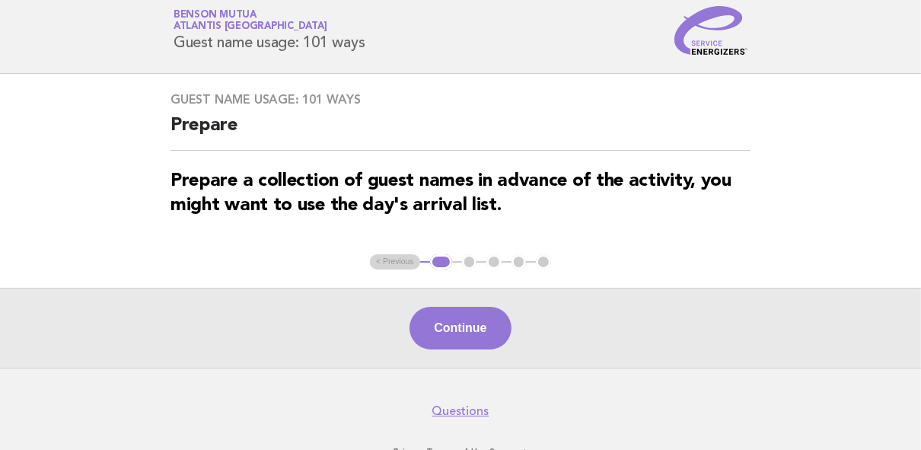
scroll to position [61, 0]
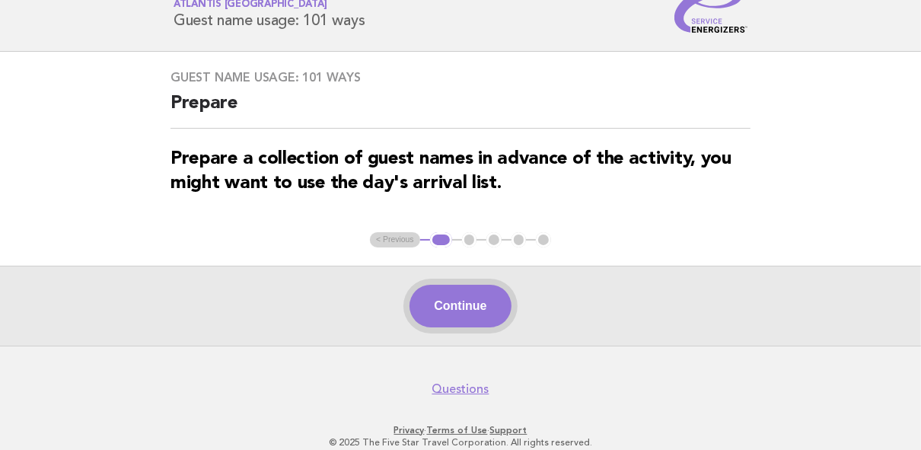
click at [456, 314] on button "Continue" at bounding box center [460, 306] width 101 height 43
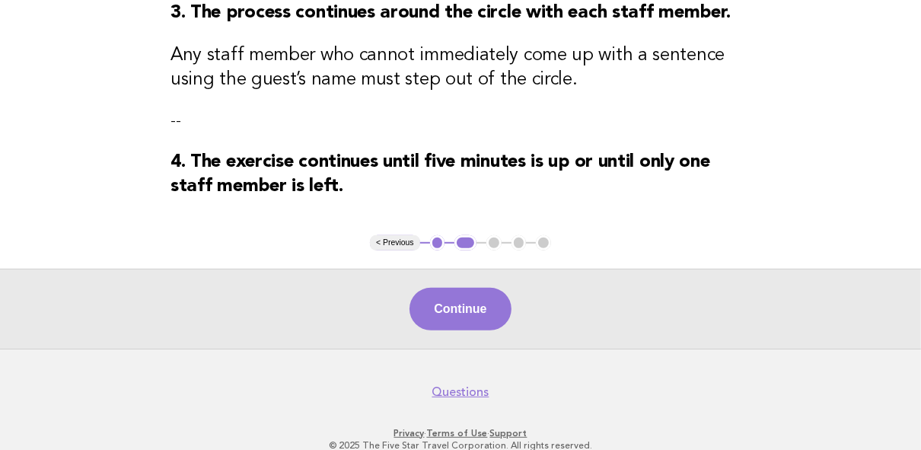
scroll to position [487, 0]
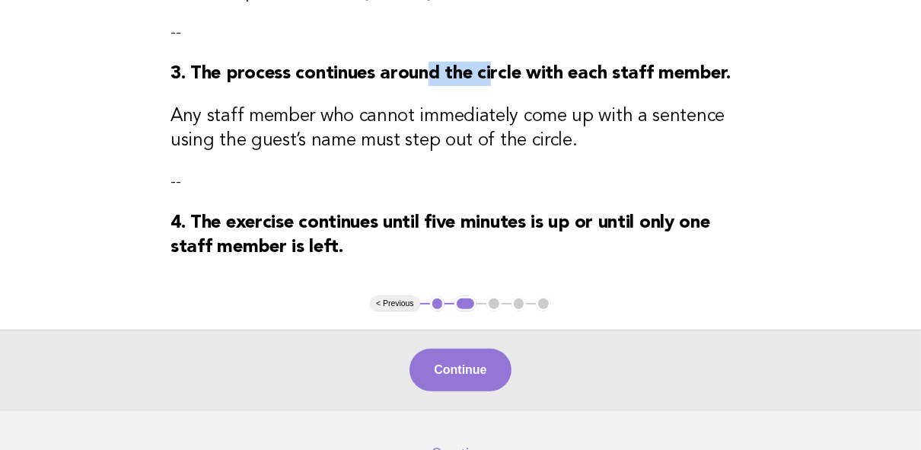
drag, startPoint x: 427, startPoint y: 76, endPoint x: 493, endPoint y: 81, distance: 65.6
click at [493, 81] on strong "3. The process continues around the circle with each staff member." at bounding box center [451, 74] width 560 height 18
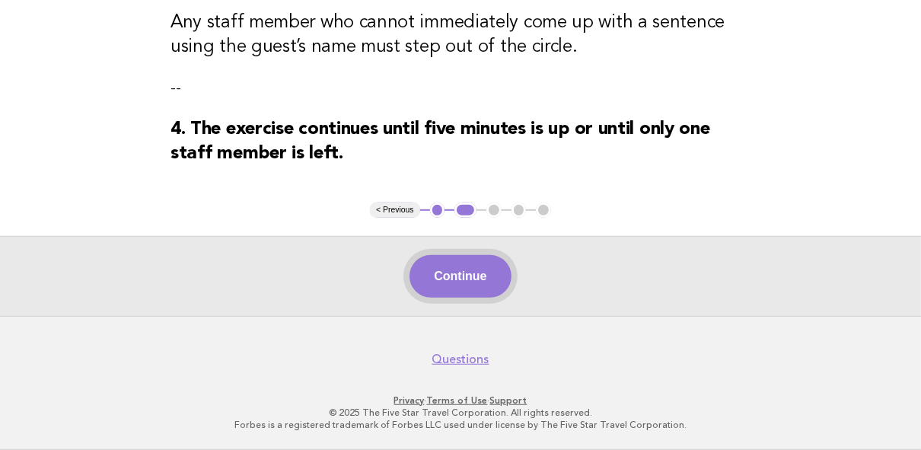
click at [468, 273] on button "Continue" at bounding box center [460, 276] width 101 height 43
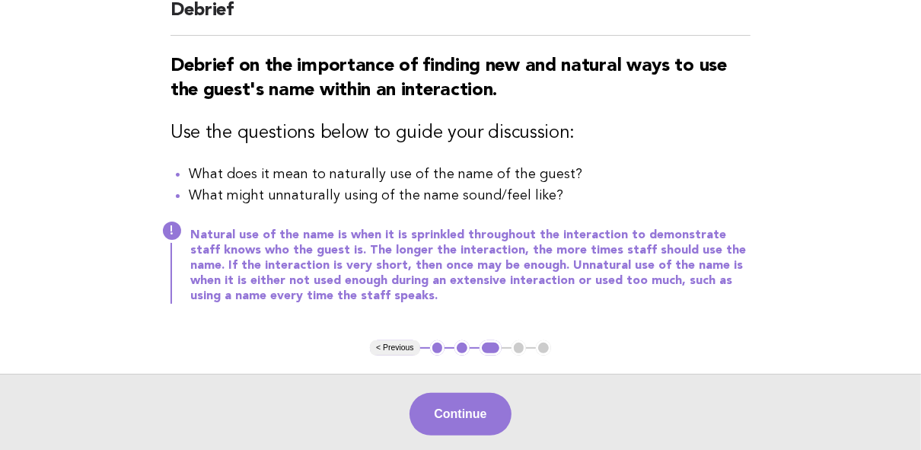
scroll to position [183, 0]
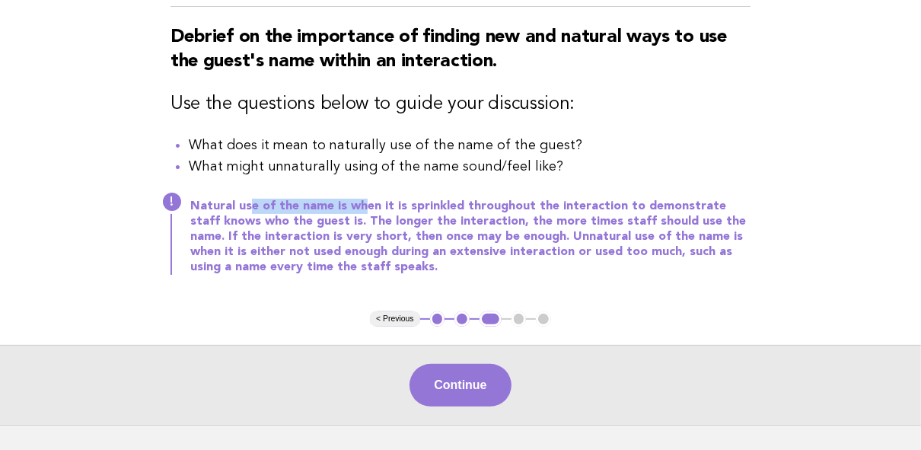
drag, startPoint x: 266, startPoint y: 208, endPoint x: 359, endPoint y: 210, distance: 92.9
click at [359, 210] on p "Natural use of the name is when it is sprinkled throughout the interaction to d…" at bounding box center [470, 237] width 560 height 76
drag, startPoint x: 435, startPoint y: 207, endPoint x: 470, endPoint y: 207, distance: 35.0
click at [470, 207] on p "Natural use of the name is when it is sprinkled throughout the interaction to d…" at bounding box center [470, 237] width 560 height 76
drag, startPoint x: 493, startPoint y: 206, endPoint x: 551, endPoint y: 206, distance: 58.6
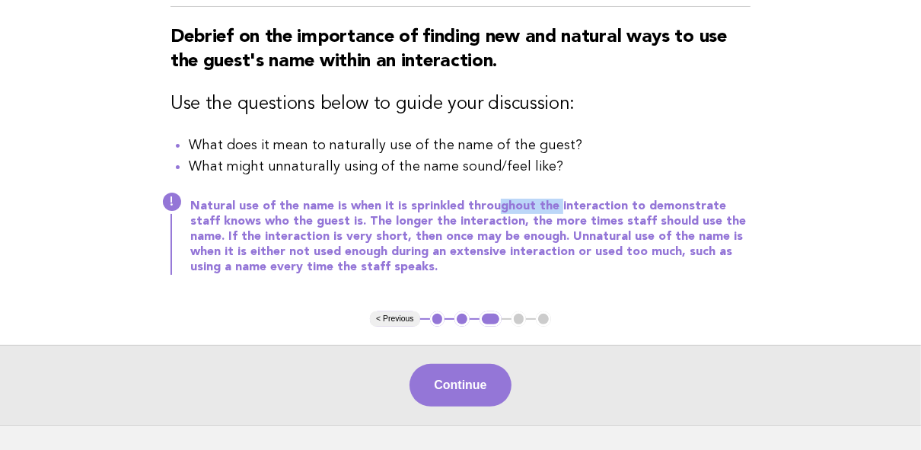
click at [551, 206] on p "Natural use of the name is when it is sprinkled throughout the interaction to d…" at bounding box center [470, 237] width 560 height 76
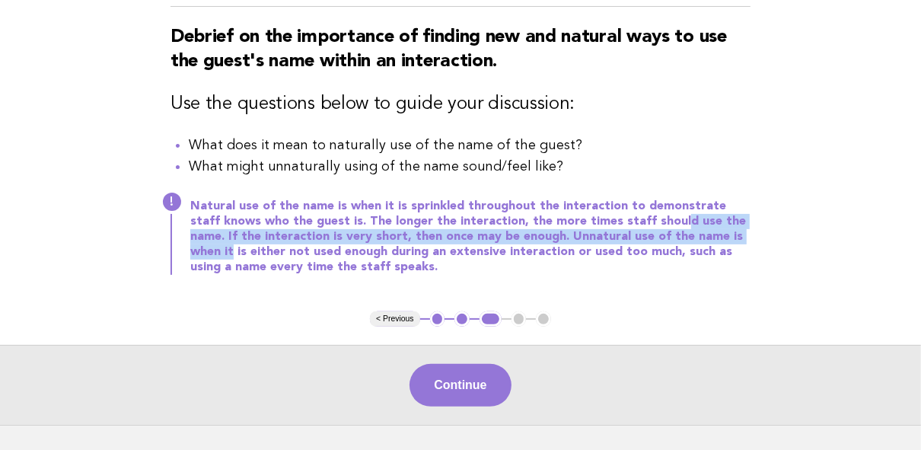
drag, startPoint x: 671, startPoint y: 223, endPoint x: 725, endPoint y: 231, distance: 54.7
click at [725, 231] on p "Natural use of the name is when it is sprinkled throughout the interaction to d…" at bounding box center [470, 237] width 560 height 76
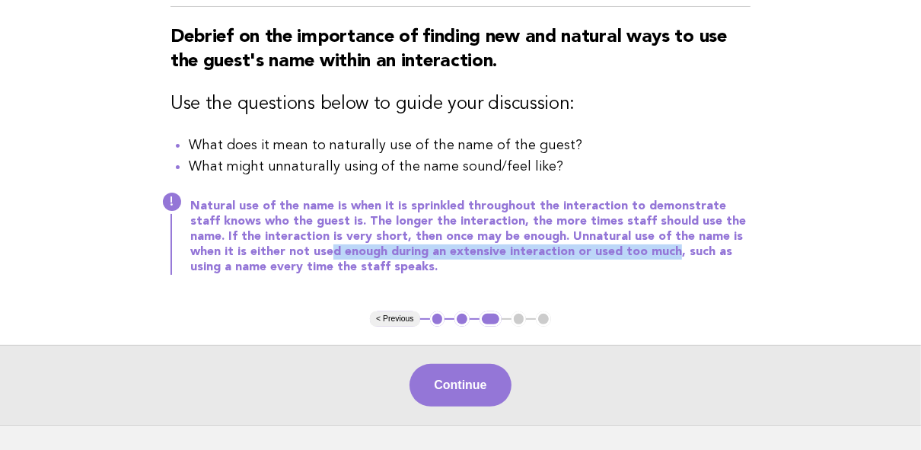
drag, startPoint x: 294, startPoint y: 251, endPoint x: 612, endPoint y: 250, distance: 318.2
click at [612, 250] on p "Natural use of the name is when it is sprinkled throughout the interaction to d…" at bounding box center [470, 237] width 560 height 76
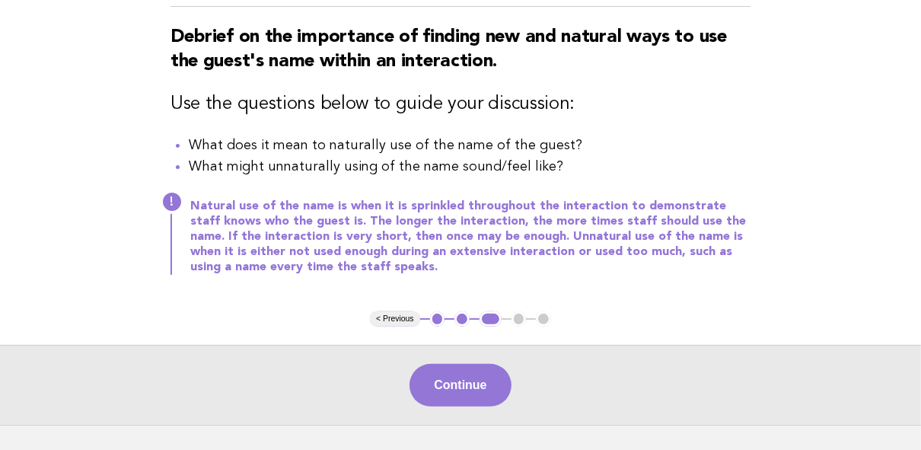
drag, startPoint x: 263, startPoint y: 268, endPoint x: 314, endPoint y: 273, distance: 50.5
click at [265, 268] on p "Natural use of the name is when it is sprinkled throughout the interaction to d…" at bounding box center [470, 237] width 560 height 76
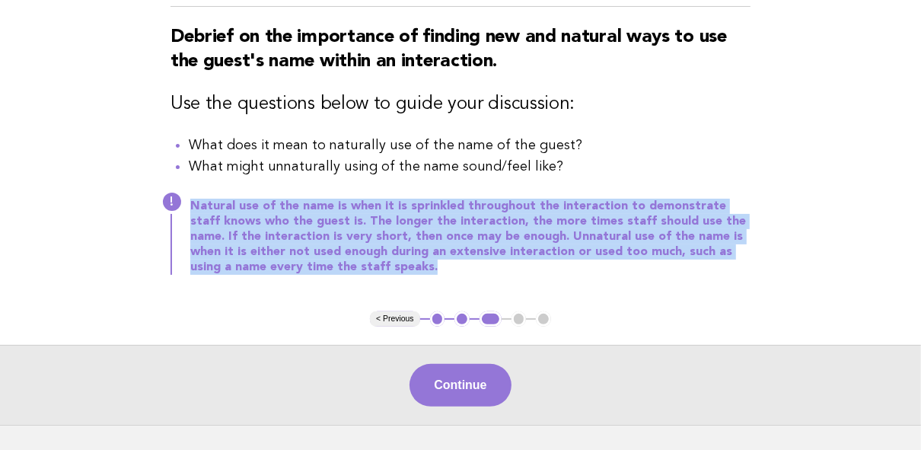
drag, startPoint x: 352, startPoint y: 270, endPoint x: 195, endPoint y: 208, distance: 168.8
click at [195, 208] on p "Natural use of the name is when it is sprinkled throughout the interaction to d…" at bounding box center [470, 237] width 560 height 76
copy p "Natural use of the name is when it is sprinkled throughout the interaction to d…"
click at [400, 248] on p "Natural use of the name is when it is sprinkled throughout the interaction to d…" at bounding box center [470, 237] width 560 height 76
drag, startPoint x: 359, startPoint y: 269, endPoint x: 193, endPoint y: 212, distance: 174.8
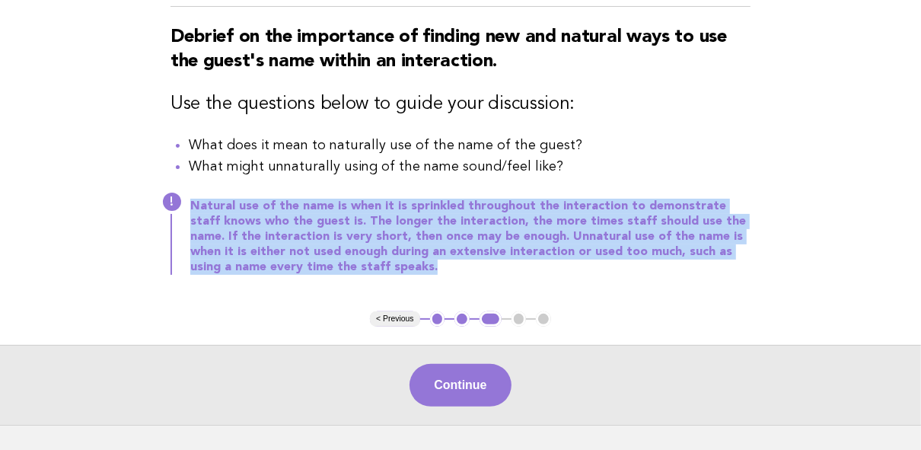
click at [193, 212] on p "Natural use of the name is when it is sprinkled throughout the interaction to d…" at bounding box center [470, 237] width 560 height 76
copy p "Natural use of the name is when it is sprinkled throughout the interaction to d…"
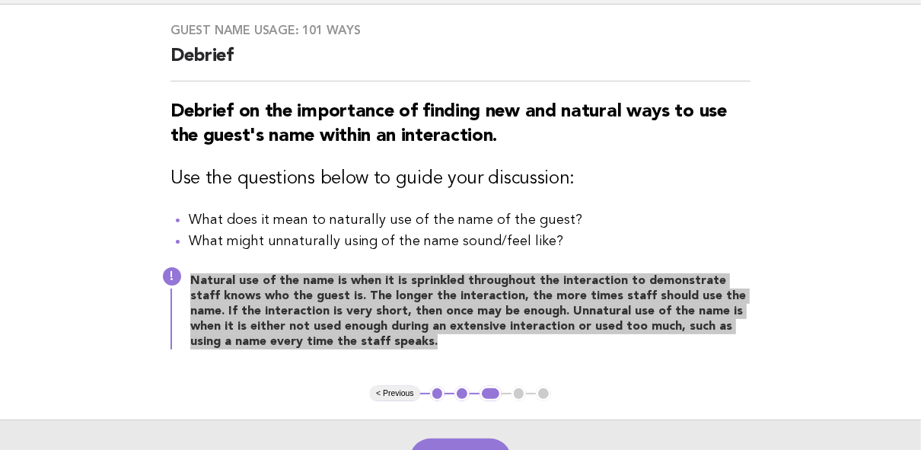
scroll to position [0, 0]
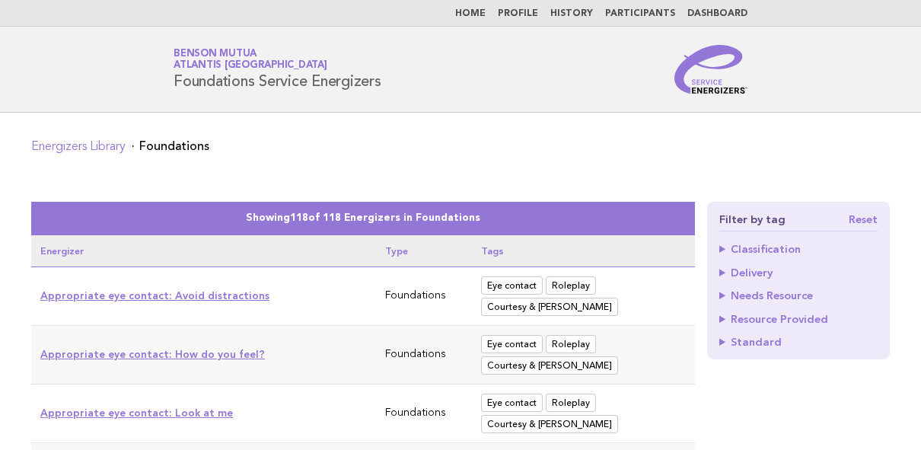
scroll to position [3289, 0]
